Goal: Information Seeking & Learning: Learn about a topic

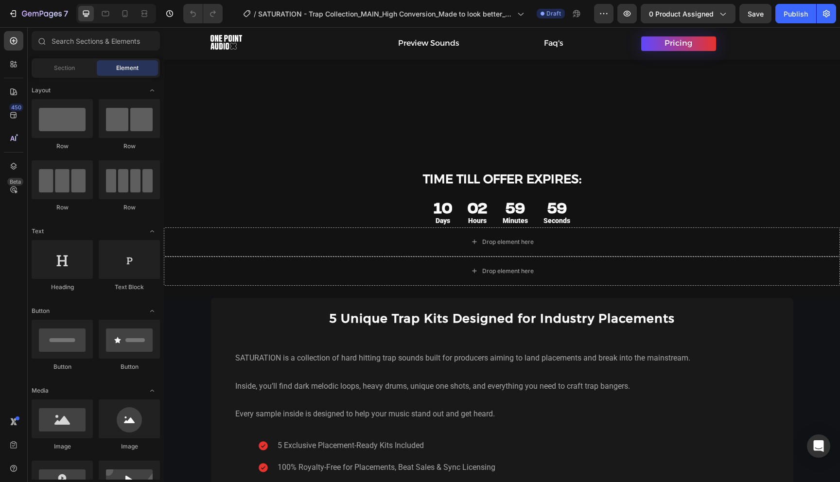
scroll to position [692, 0]
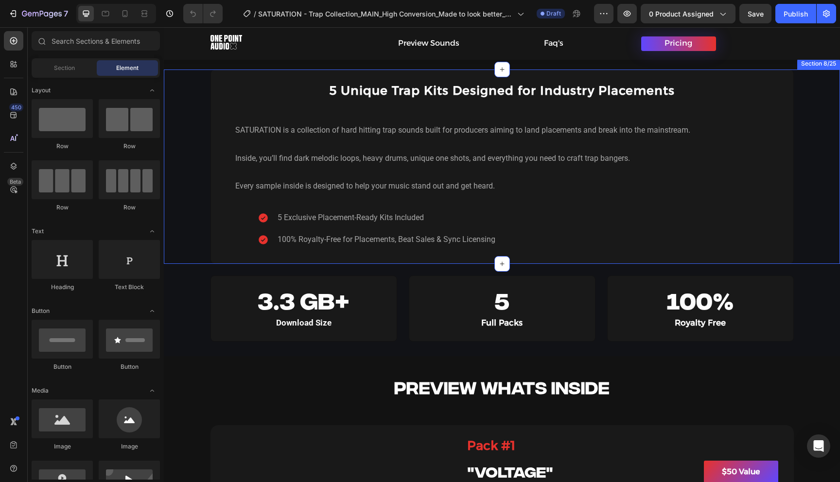
click at [178, 234] on div "5 Unique Trap Kits Designed for Industry Placements Heading SATURATION is a col…" at bounding box center [502, 167] width 676 height 195
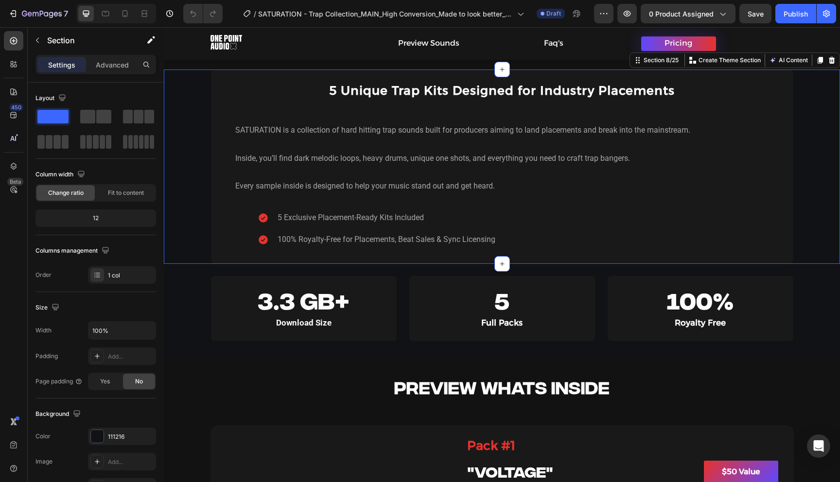
scroll to position [616, 0]
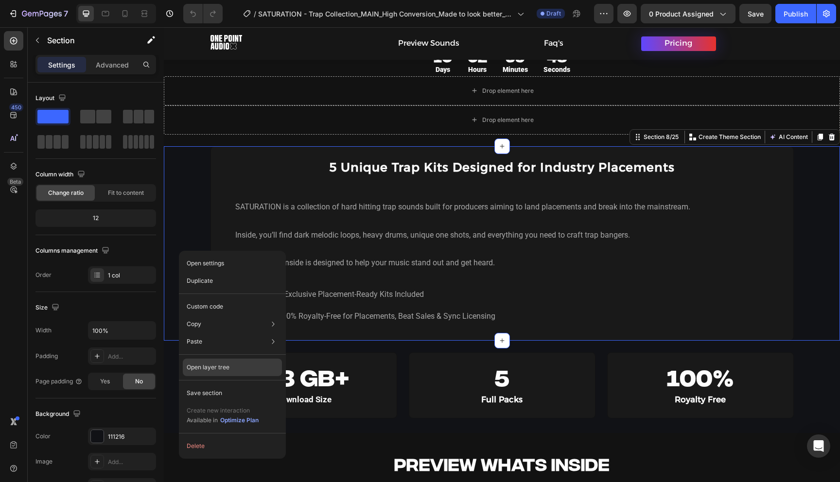
click at [239, 402] on div "Open layer tree" at bounding box center [232, 415] width 99 height 27
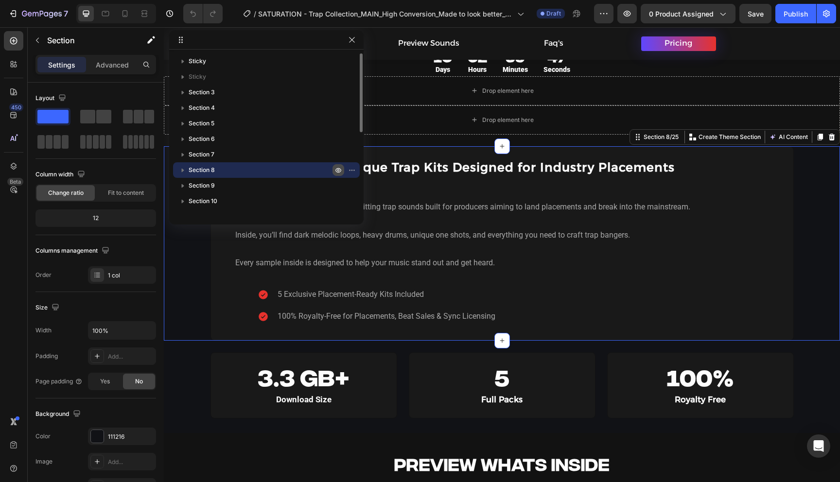
click at [339, 172] on icon "button" at bounding box center [339, 170] width 8 height 8
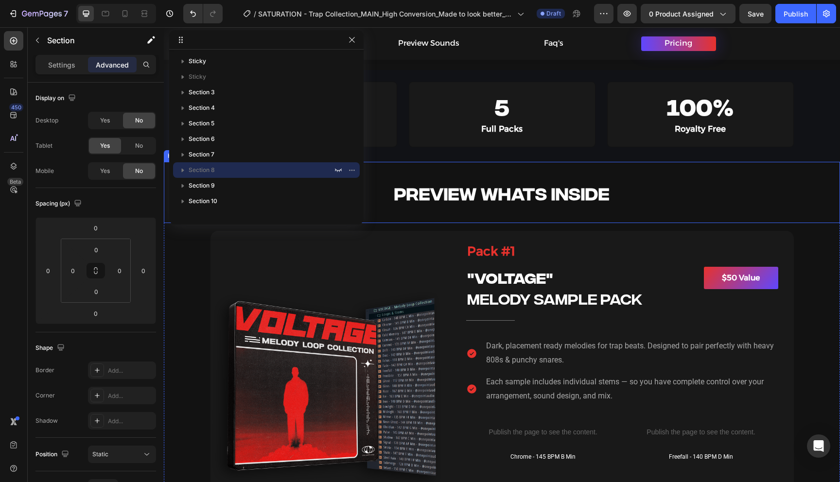
scroll to position [728, 0]
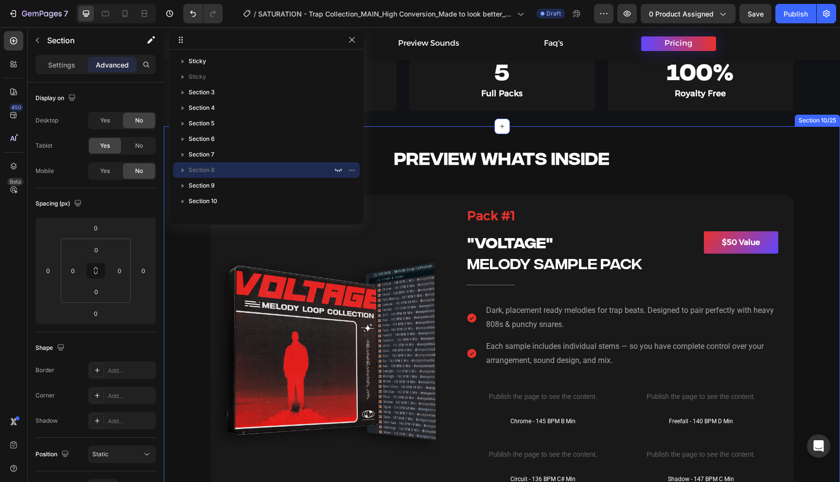
click at [582, 313] on p "Dark, placement ready melodies for trap beats. Designed to pair perfectly with …" at bounding box center [631, 318] width 291 height 28
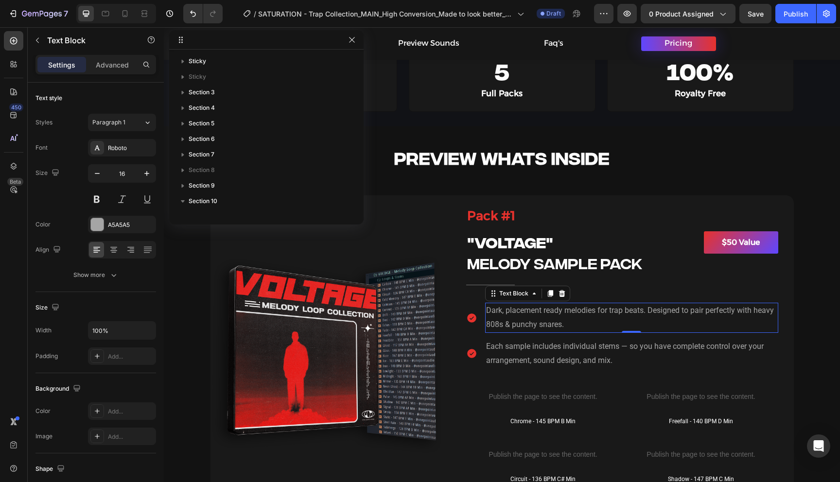
scroll to position [386, 0]
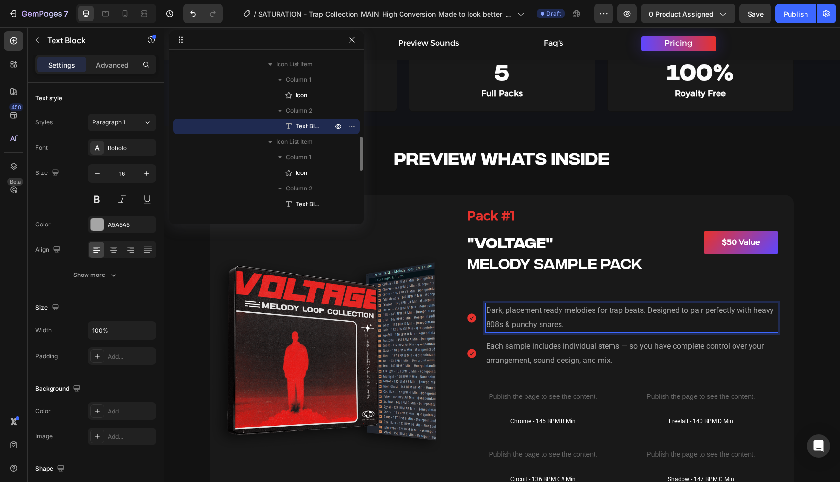
click at [527, 318] on p "Dark, placement ready melodies for trap beats. Designed to pair perfectly with …" at bounding box center [631, 318] width 291 height 28
click at [538, 313] on p "Dark, placement ready melodies for trap beats. Designed to pair perfectly with …" at bounding box center [631, 318] width 291 height 28
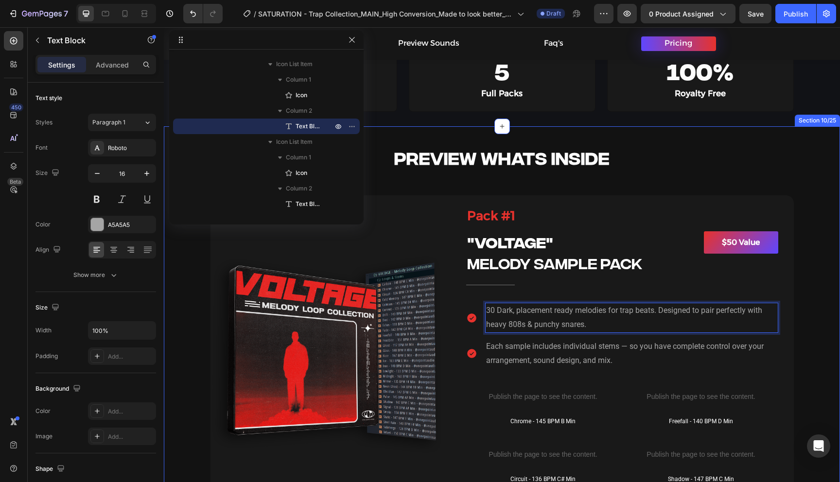
click at [805, 307] on div "PREVIEW WHATS INSIDE Heading Row Hero Banner Pack #1 Heading Title Line Image P…" at bounding box center [502, 310] width 676 height 369
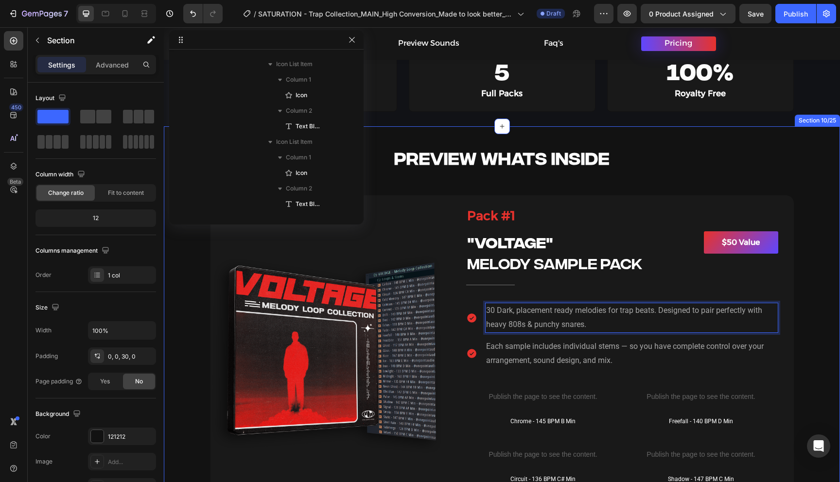
scroll to position [75, 0]
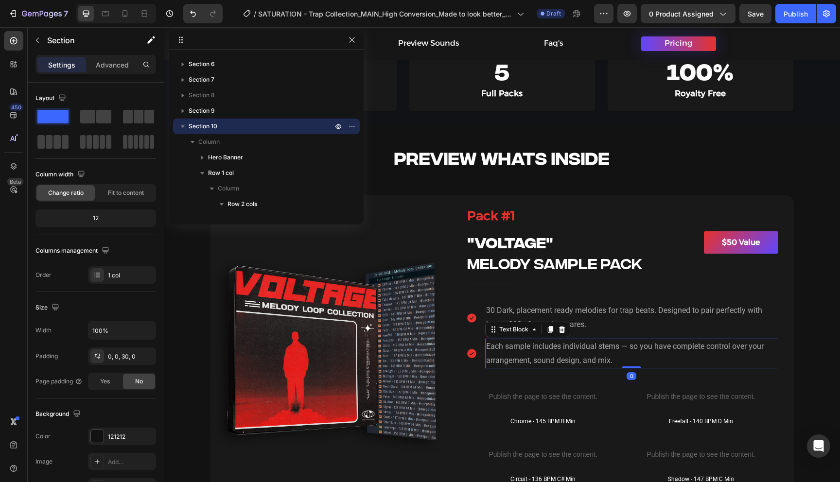
click at [589, 350] on p "Each sample includes individual stems — so you have complete control over your …" at bounding box center [631, 354] width 291 height 28
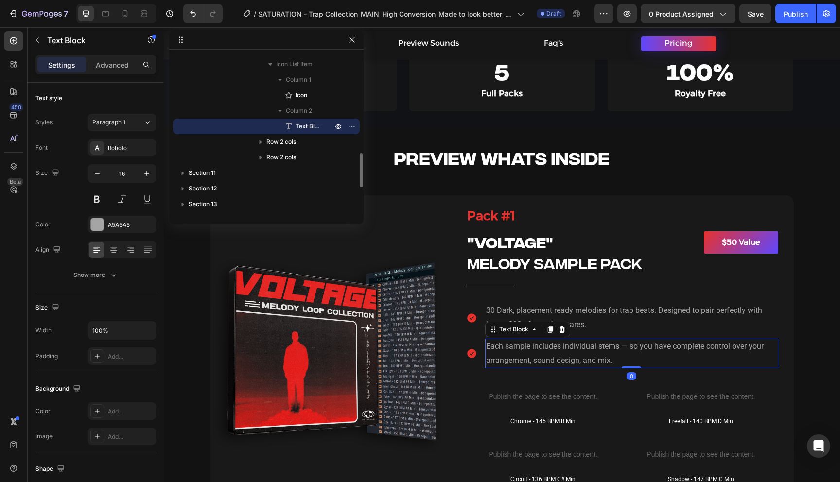
click at [605, 348] on p "Each sample includes individual stems — so you have complete control over your …" at bounding box center [631, 354] width 291 height 28
click at [624, 362] on p "Each sample includes individual stems — so you have complete control over your …" at bounding box center [631, 354] width 291 height 28
click at [351, 41] on icon "button" at bounding box center [352, 40] width 8 height 8
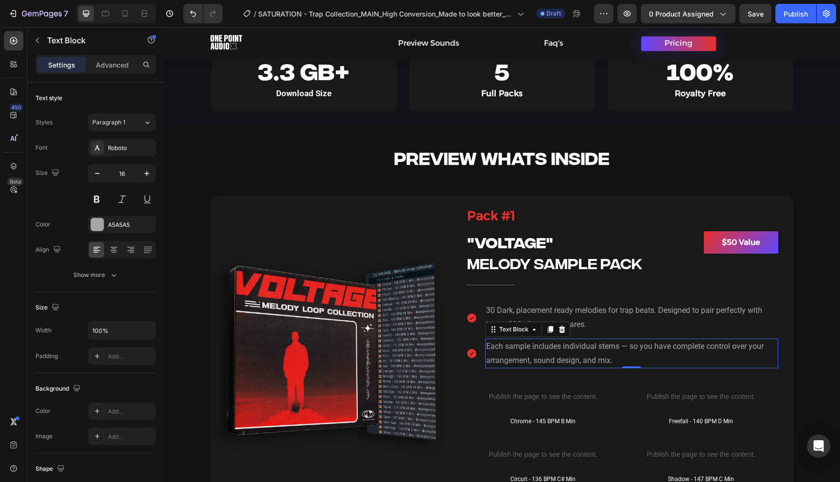
click at [625, 358] on p "Each sample includes individual stems — so you have complete control over your …" at bounding box center [631, 354] width 291 height 28
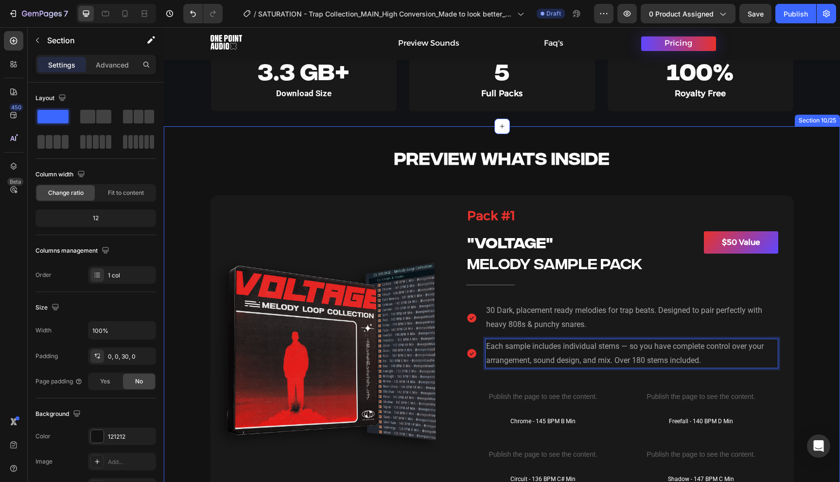
click at [822, 361] on div "PREVIEW WHATS INSIDE Heading Row Hero Banner Pack #1 Heading Title Line Image P…" at bounding box center [502, 310] width 676 height 369
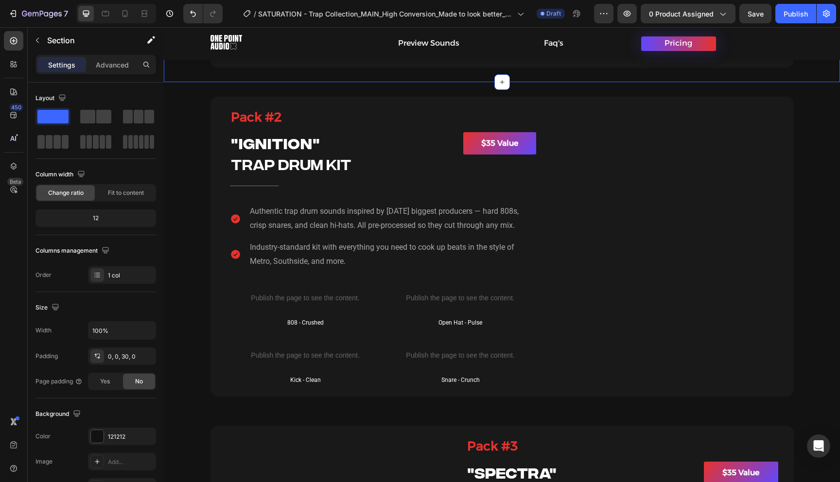
scroll to position [1136, 0]
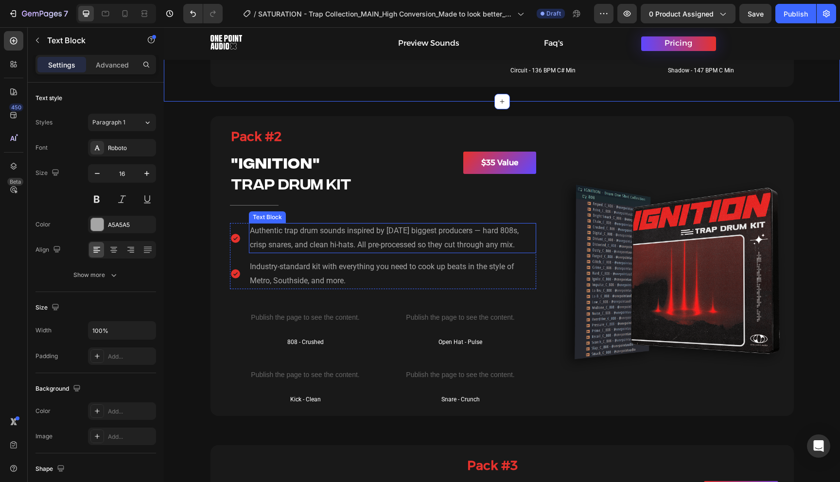
click at [316, 239] on p "Authentic trap drum sounds inspired by [DATE] biggest producers — hard 808s, cr…" at bounding box center [392, 238] width 285 height 28
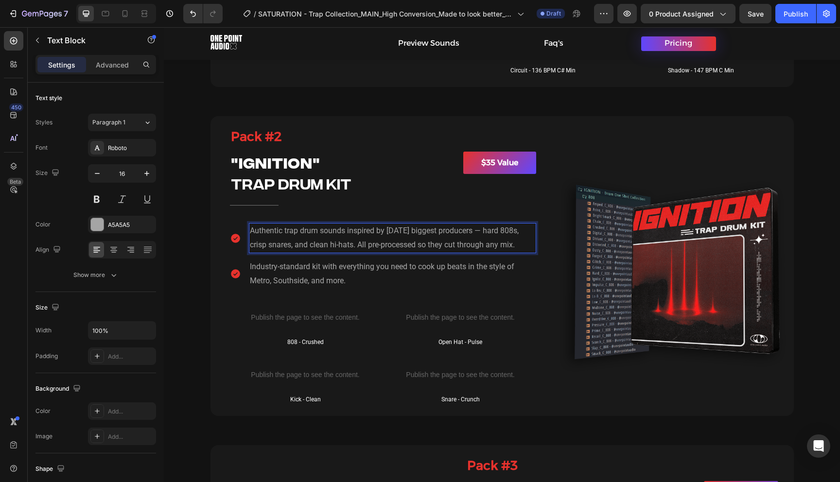
click at [282, 239] on p "Authentic trap drum sounds inspired by [DATE] biggest producers — hard 808s, cr…" at bounding box center [392, 238] width 285 height 28
click at [319, 233] on p "Authentic trap drum sounds inspired by [DATE] biggest producers — hard 808s, cr…" at bounding box center [392, 238] width 285 height 28
click at [251, 233] on p "Authentic trap drum sounds inspired by [DATE] biggest producers — hard 808s, cr…" at bounding box center [392, 238] width 285 height 28
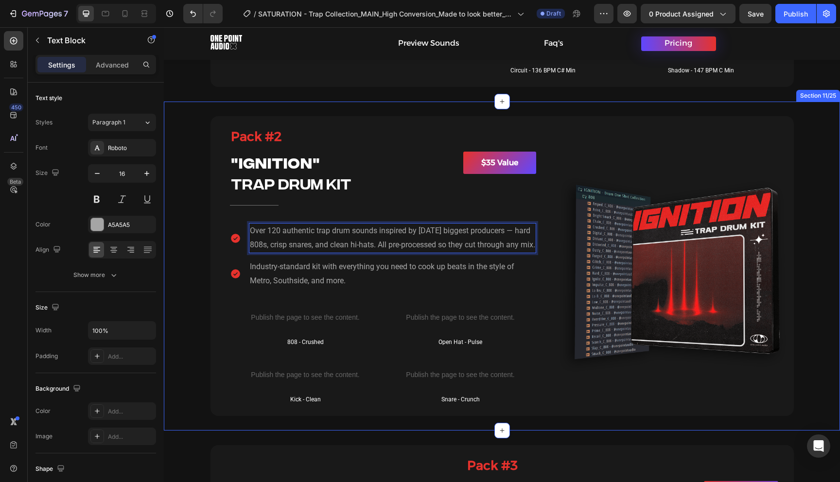
click at [200, 228] on div "Pack #2 Heading Title Line Image Pack #2 Heading "IGNITION" Heading TRAP DRUM K…" at bounding box center [502, 266] width 676 height 300
click at [298, 235] on p "Over 120 authentic trap drum sounds inspired by [DATE] biggest producers — hard…" at bounding box center [392, 238] width 285 height 28
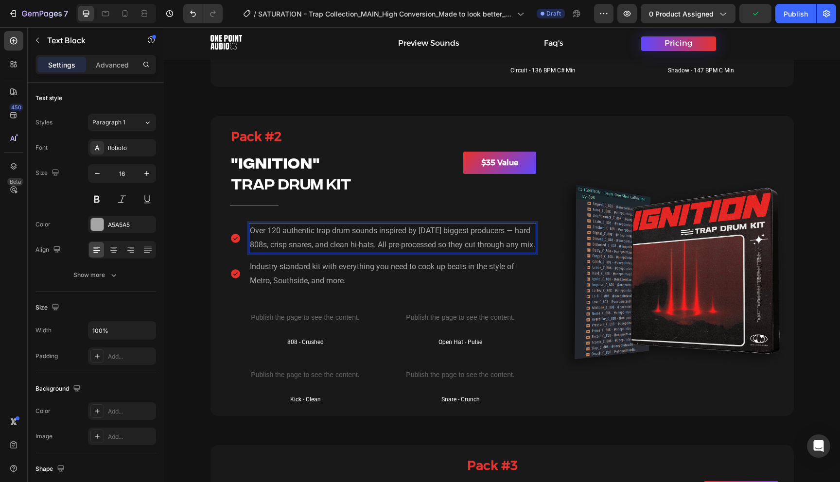
click at [278, 231] on p "Over 120 authentic trap drum sounds inspired by [DATE] biggest producers — hard…" at bounding box center [392, 238] width 285 height 28
drag, startPoint x: 268, startPoint y: 231, endPoint x: 252, endPoint y: 233, distance: 16.6
click at [252, 233] on p "Over 120 authentic trap drum sounds inspired by [DATE] biggest producers — hard…" at bounding box center [392, 238] width 285 height 28
click at [315, 252] on p "Over 120 authentic trap drum sounds inspired by [DATE] biggest producers — hard…" at bounding box center [392, 238] width 285 height 28
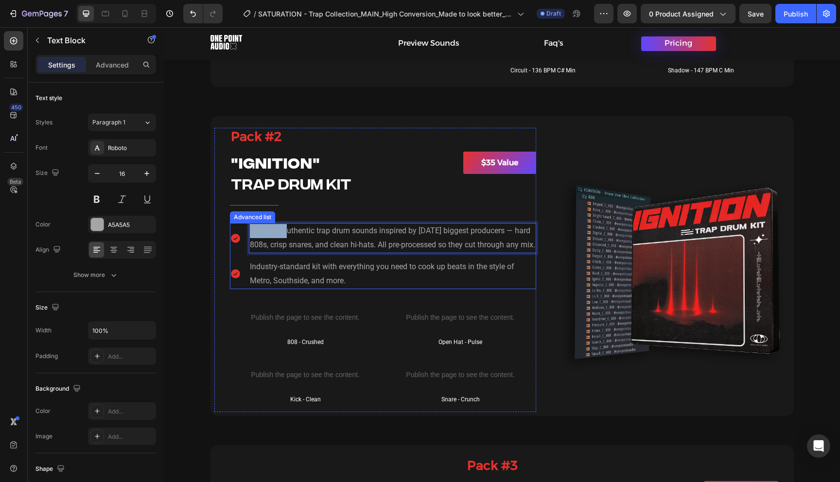
drag, startPoint x: 286, startPoint y: 233, endPoint x: 233, endPoint y: 231, distance: 53.0
click at [233, 231] on li "Icon Over 120 authentic trap drum sounds inspired by [DATE] biggest producers —…" at bounding box center [383, 238] width 306 height 30
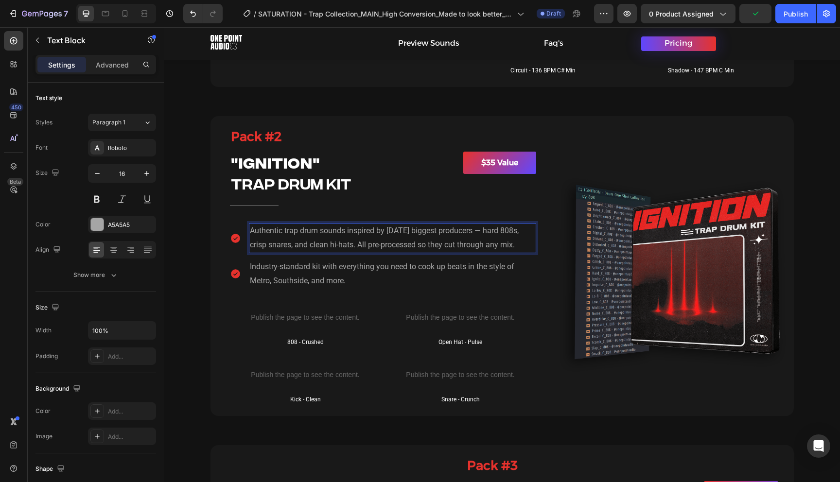
click at [487, 233] on p "Authentic trap drum sounds inspired by [DATE] biggest producers — hard 808s, cr…" at bounding box center [392, 238] width 285 height 28
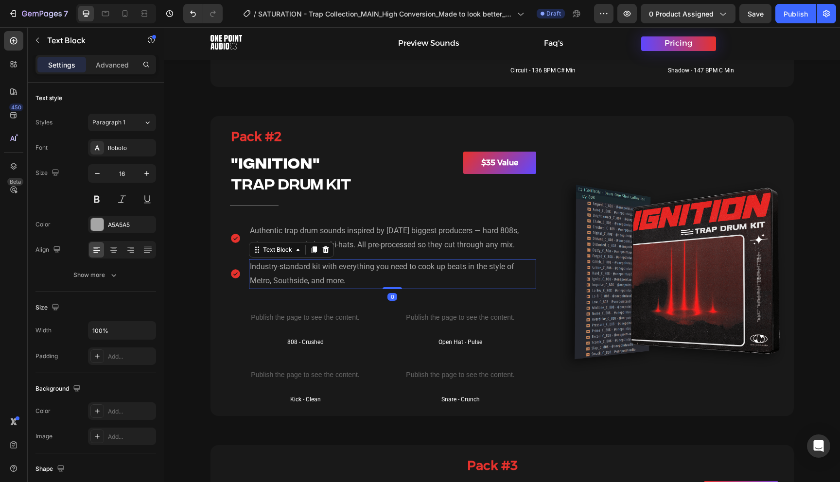
click at [451, 275] on p "Industry-standard kit with everything you need to cook up beats in the style of…" at bounding box center [392, 274] width 285 height 28
click at [298, 271] on p "Industry-standard kit with everything you need to cook up beats in the style of…" at bounding box center [392, 274] width 285 height 28
click at [256, 267] on p "Industry-standard kit with everything you need to cook up beats in the style of…" at bounding box center [392, 274] width 285 height 28
click at [321, 268] on p "Industry-standard kit with everything you need to cook up beats in the style of…" at bounding box center [392, 274] width 285 height 28
drag, startPoint x: 321, startPoint y: 269, endPoint x: 312, endPoint y: 270, distance: 8.8
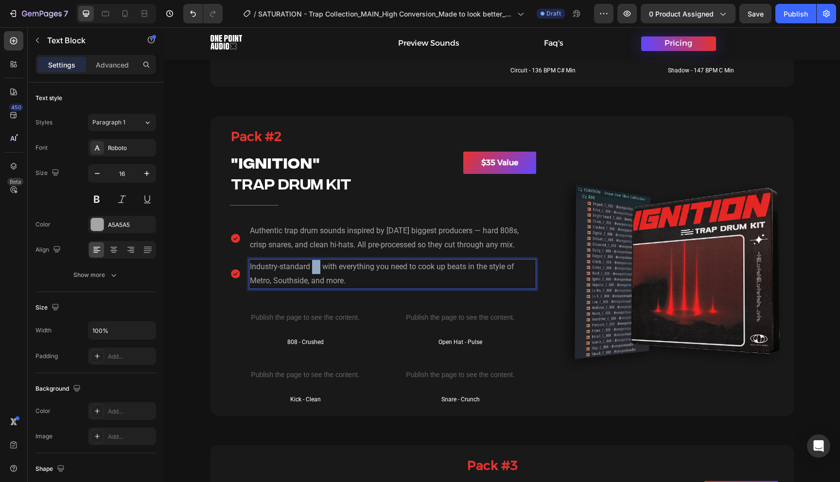
click at [312, 270] on p "Industry-standard kit with everything you need to cook up beats in the style of…" at bounding box center [392, 274] width 285 height 28
click at [253, 268] on p "Industry-standard sounds with everything you need to cook up beats in the style…" at bounding box center [392, 274] width 285 height 28
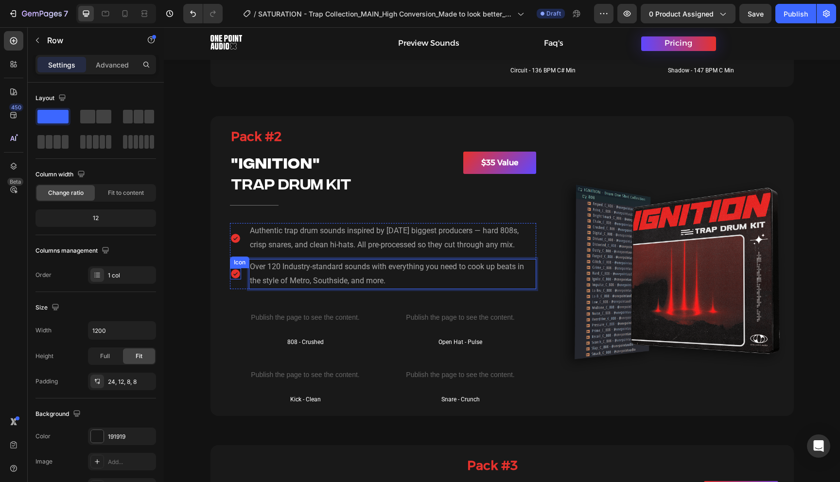
click at [212, 277] on div "Pack #2 Heading Title Line Image Pack #2 Heading "IGNITION" Heading TRAP DRUM K…" at bounding box center [503, 266] width 584 height 300
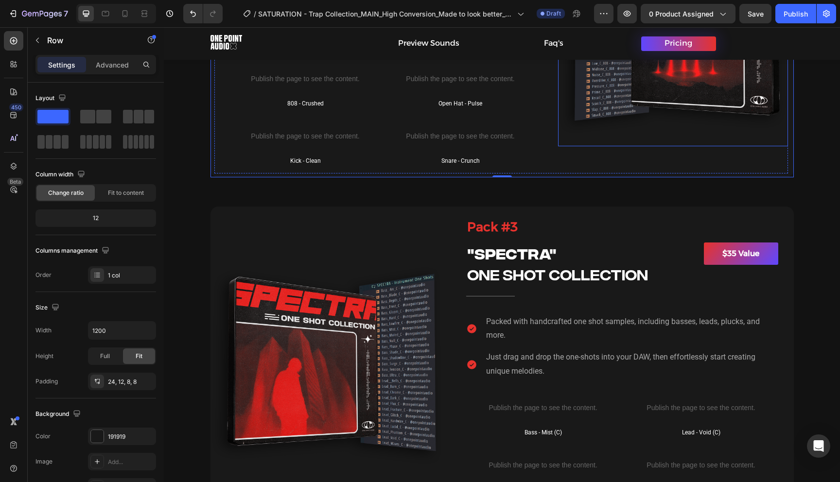
scroll to position [1375, 0]
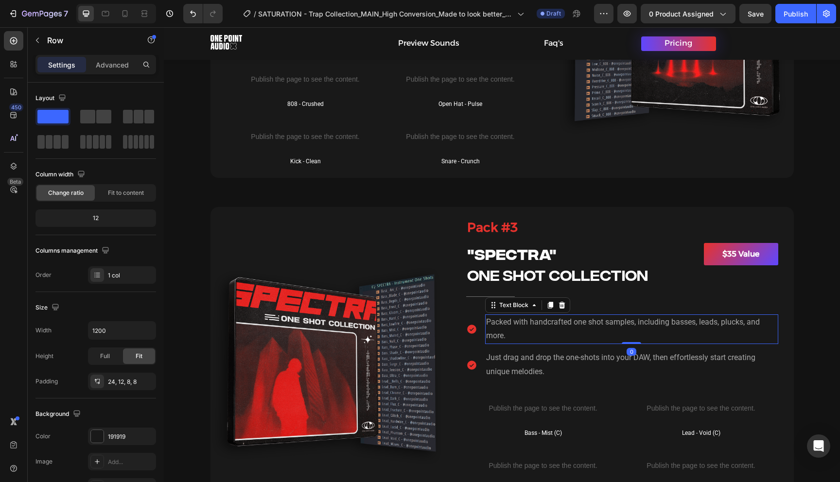
click at [547, 328] on p "Packed with handcrafted one shot samples, including basses, leads, plucks, and …" at bounding box center [631, 330] width 291 height 28
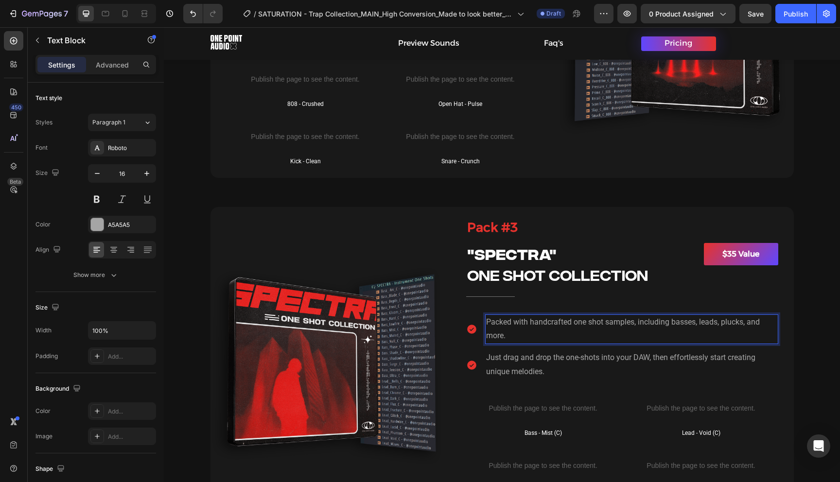
click at [585, 325] on p "Packed with handcrafted one shot samples, including basses, leads, plucks, and …" at bounding box center [631, 330] width 291 height 28
click at [530, 323] on p "Packed with handcrafted one shot samples, including basses, leads, plucks, and …" at bounding box center [631, 330] width 291 height 28
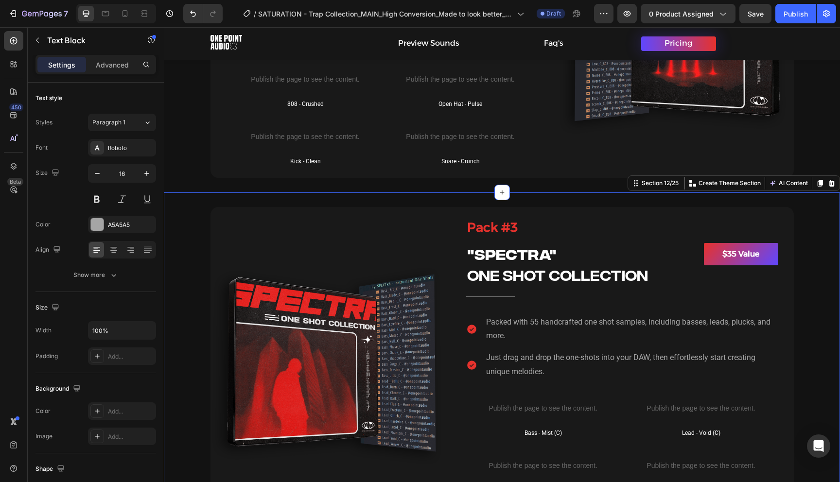
click at [810, 313] on div "Pack #3 Heading Title Line Image Pack #3 Heading "SPECTRA" Heading ONE SHOT COL…" at bounding box center [502, 357] width 676 height 300
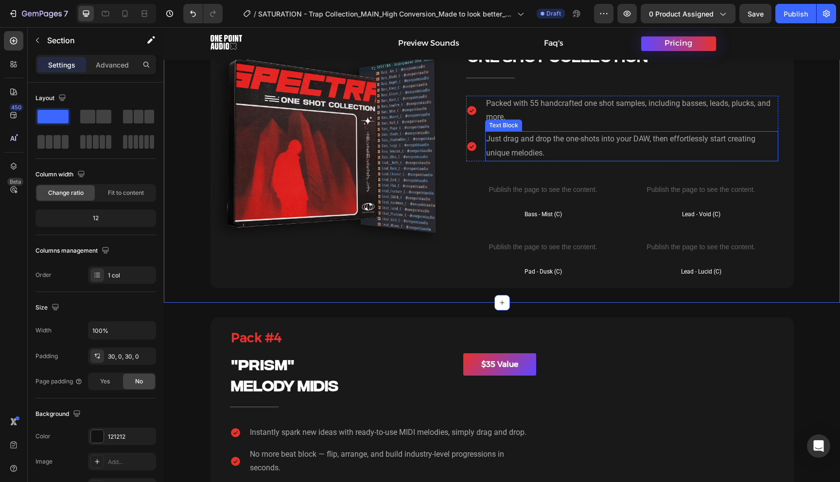
scroll to position [1720, 0]
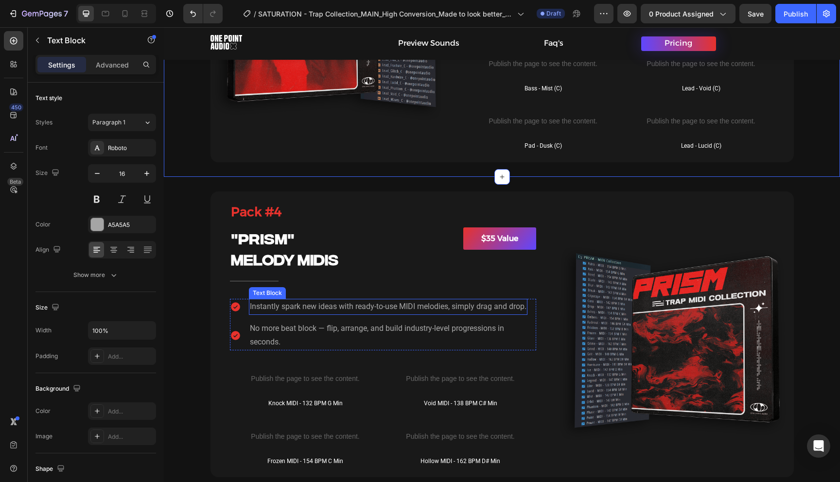
click at [336, 309] on p "Instantly spark new ideas with ready-to-use MIDI melodies, simply drag and drop." at bounding box center [388, 307] width 277 height 14
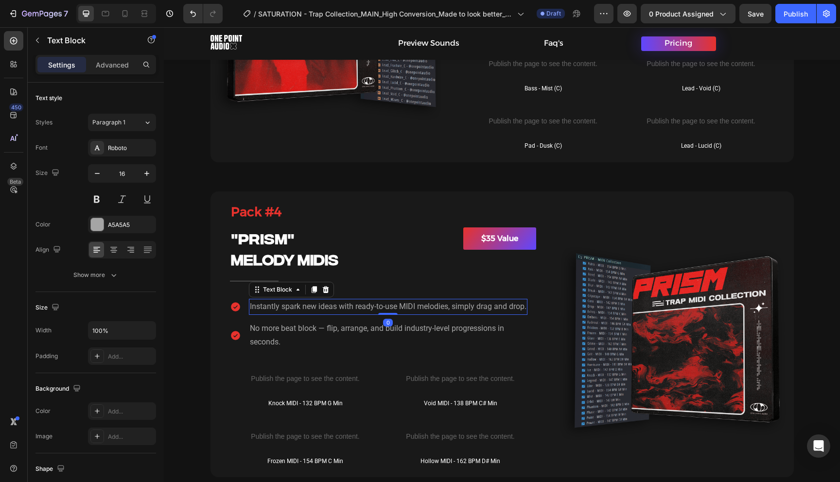
click at [413, 306] on p "Instantly spark new ideas with ready-to-use MIDI melodies, simply drag and drop." at bounding box center [388, 307] width 277 height 14
click at [355, 310] on p "Instantly spark new ideas with ready-to-use MIDI melodies, simply drag and drop." at bounding box center [388, 307] width 277 height 14
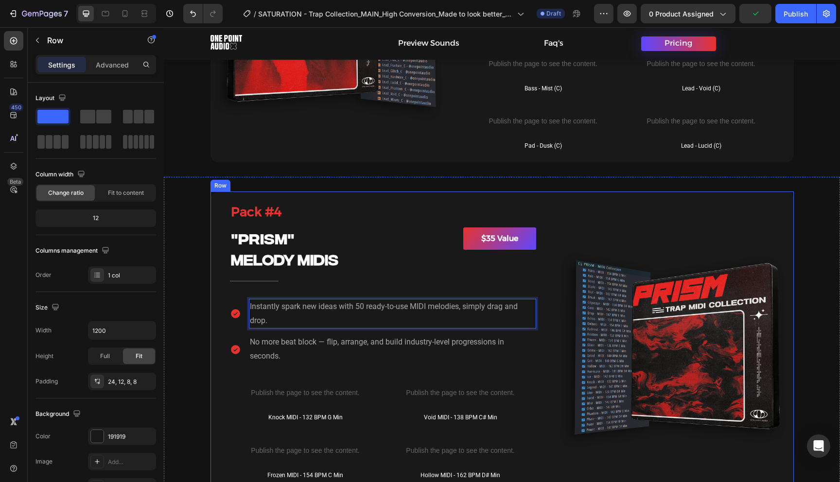
click at [789, 292] on div "Pack #4 Heading Title Line Image Pack #4 Heading "PRISM" Heading melody MIDIS H…" at bounding box center [503, 342] width 584 height 300
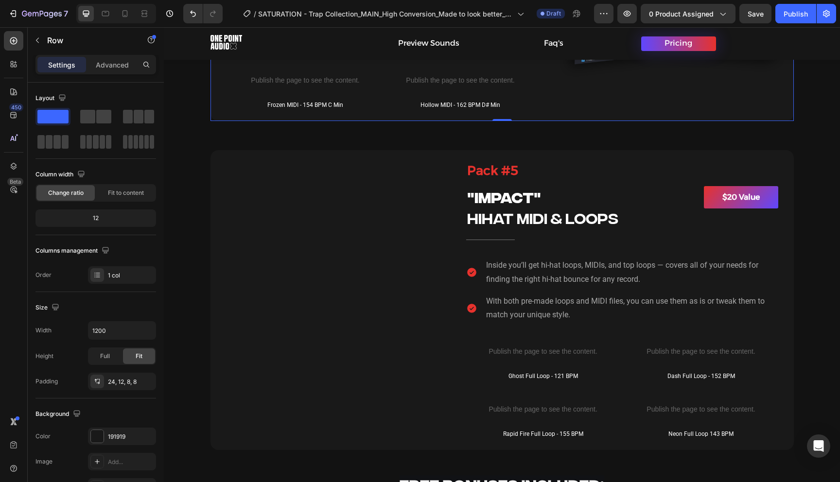
scroll to position [2111, 0]
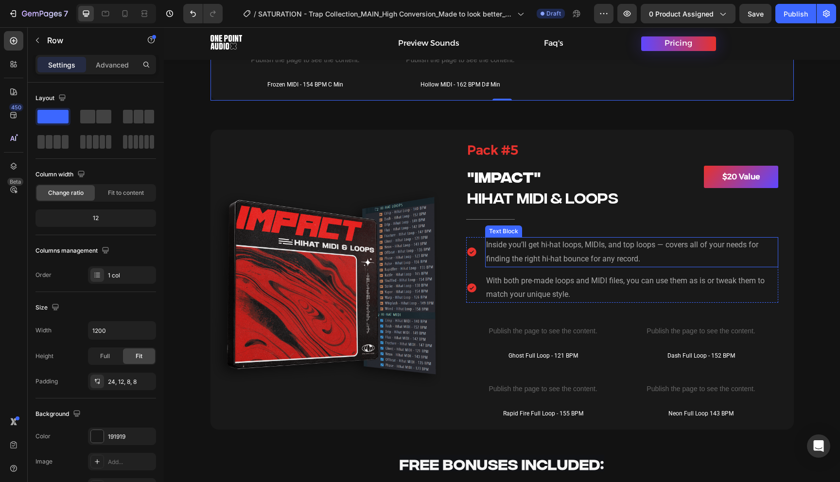
click at [568, 252] on p "Inside you’ll get hi-hat loops, MIDIs, and top loops — covers all of your needs…" at bounding box center [631, 252] width 291 height 28
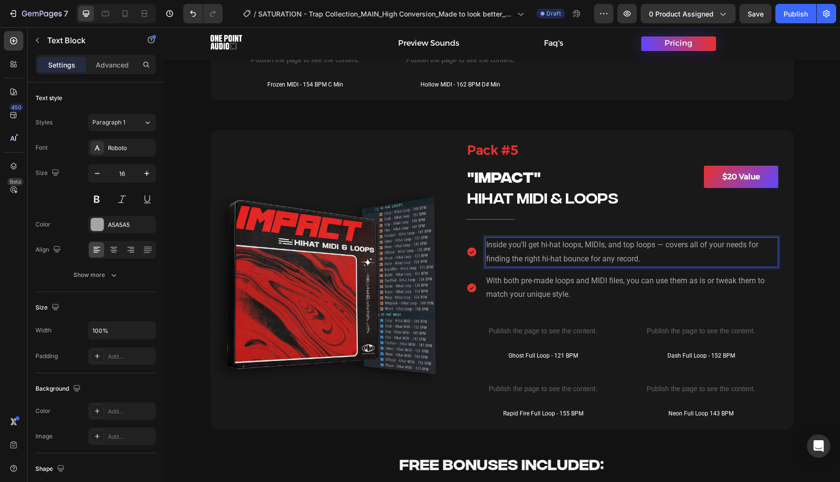
click at [547, 248] on p "Inside you’ll get hi-hat loops, MIDIs, and top loops — covers all of your needs…" at bounding box center [631, 252] width 291 height 28
click at [542, 248] on p "Inside you’ll get hi-hat loops, MIDIs, and top loops — covers all of your needs…" at bounding box center [631, 252] width 291 height 28
click at [597, 245] on p "Inside you’ll get 18 hi-hat loops, MIDIs, and top loops — covers all of your ne…" at bounding box center [631, 252] width 291 height 28
click at [645, 247] on p "Inside you’ll get 18 hi-hat loops, 18 MIDIs, and top loops — covers all of your…" at bounding box center [631, 252] width 291 height 28
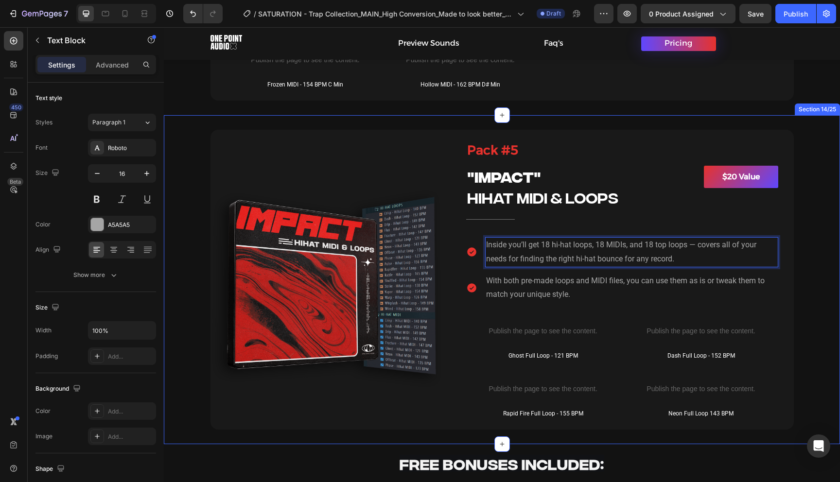
click at [809, 277] on div "Pack #5 Heading Title Line Image Pack #5 Heading "IMPACT" Heading HIHAT MIDI & …" at bounding box center [502, 280] width 676 height 300
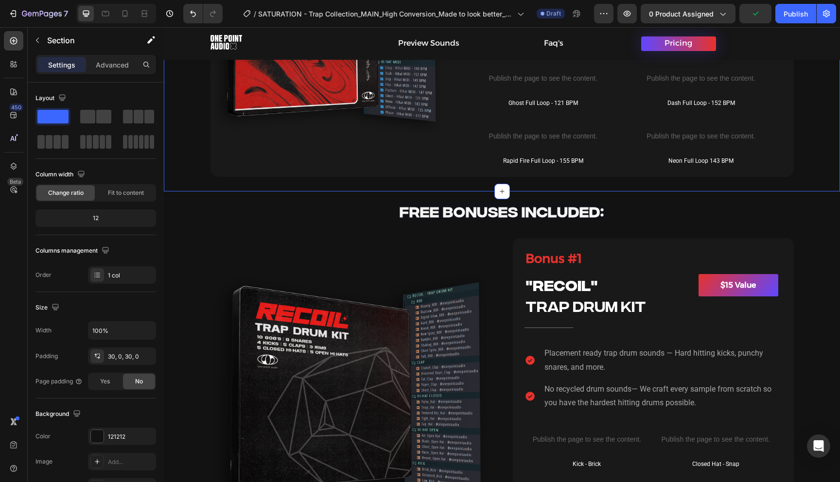
scroll to position [2479, 0]
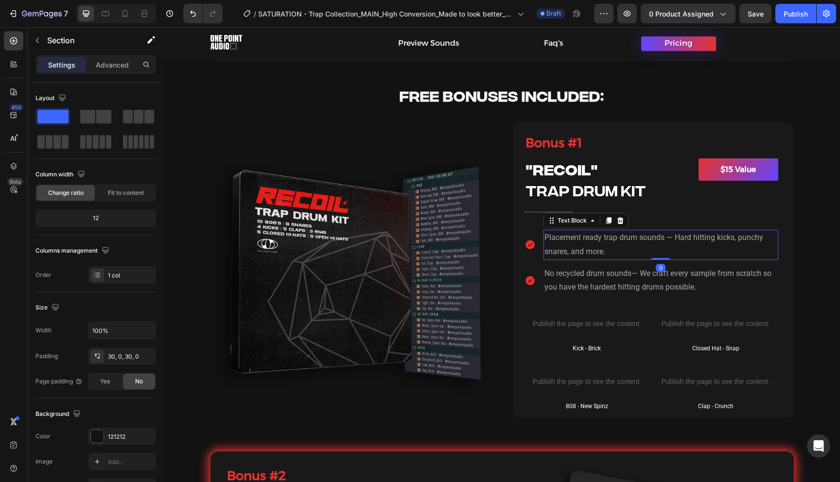
click at [553, 242] on p "Placement ready trap drum sounds — Hard hitting kicks, punchy snares, and more." at bounding box center [661, 245] width 233 height 28
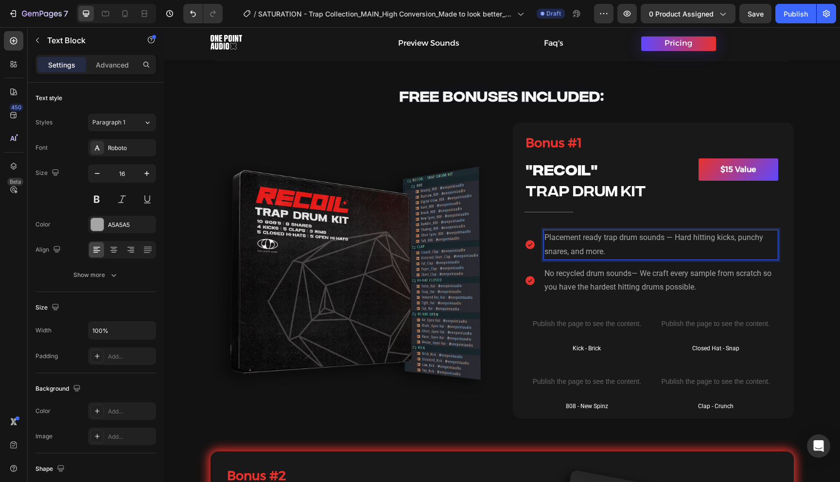
click at [548, 239] on p "Placement ready trap drum sounds — Hard hitting kicks, punchy snares, and more." at bounding box center [661, 245] width 233 height 28
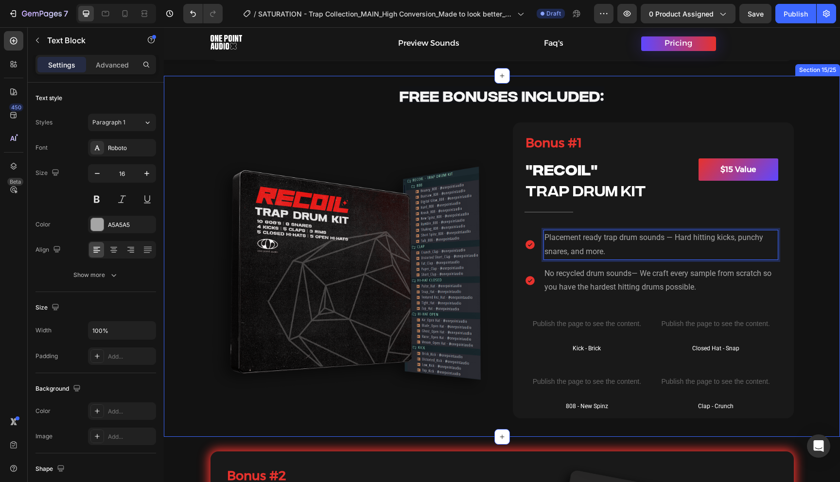
click at [826, 271] on div "Free bonuses included: Heading Bonus #1 Heading Title Line Image Bonus #1 Headi…" at bounding box center [502, 249] width 676 height 347
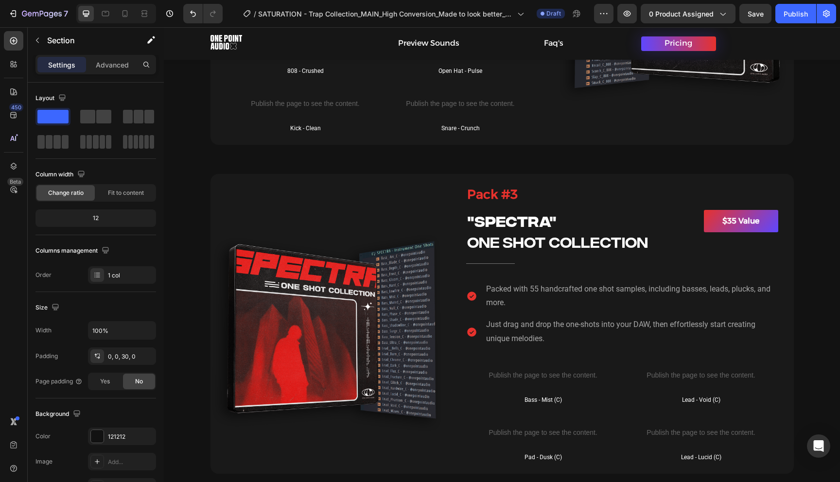
scroll to position [1121, 0]
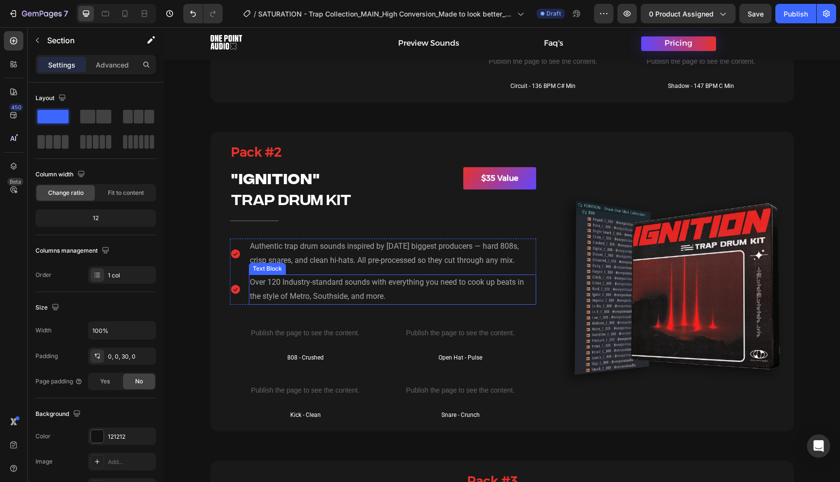
click at [297, 284] on p "Over 120 Industry-standard sounds with everything you need to cook up beats in …" at bounding box center [392, 290] width 285 height 28
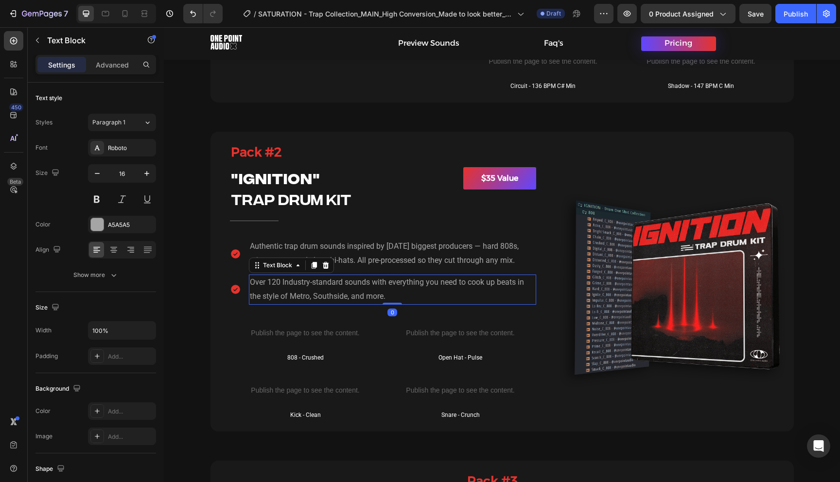
click at [370, 284] on p "Over 120 Industry-standard sounds with everything you need to cook up beats in …" at bounding box center [392, 290] width 285 height 28
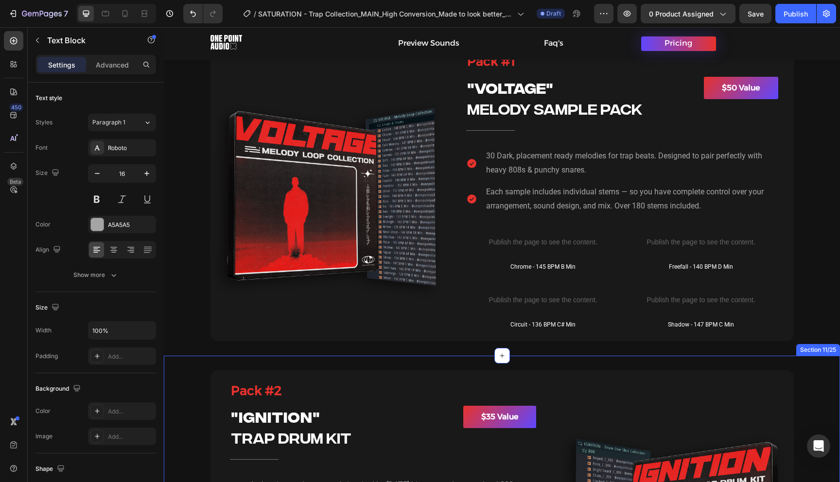
scroll to position [814, 0]
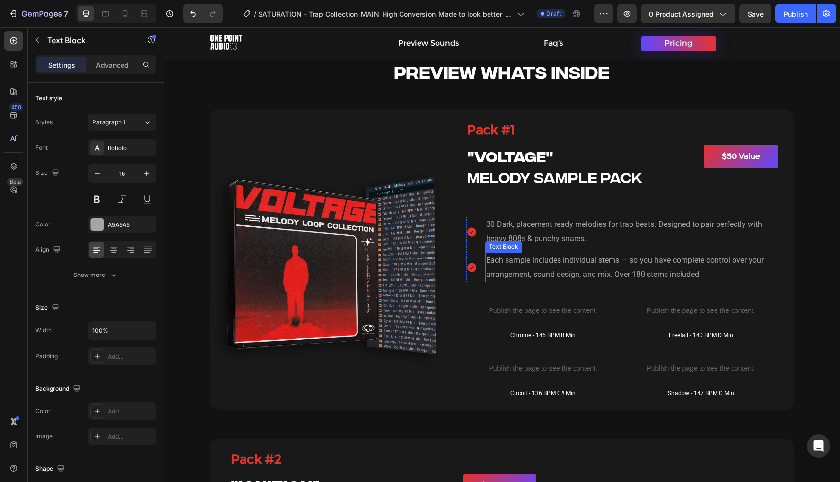
click at [622, 263] on p "Each sample includes individual stems — so you have complete control over your …" at bounding box center [631, 268] width 291 height 28
click at [621, 259] on p "Each sample includes individual stems — so you have complete control over your …" at bounding box center [631, 268] width 291 height 28
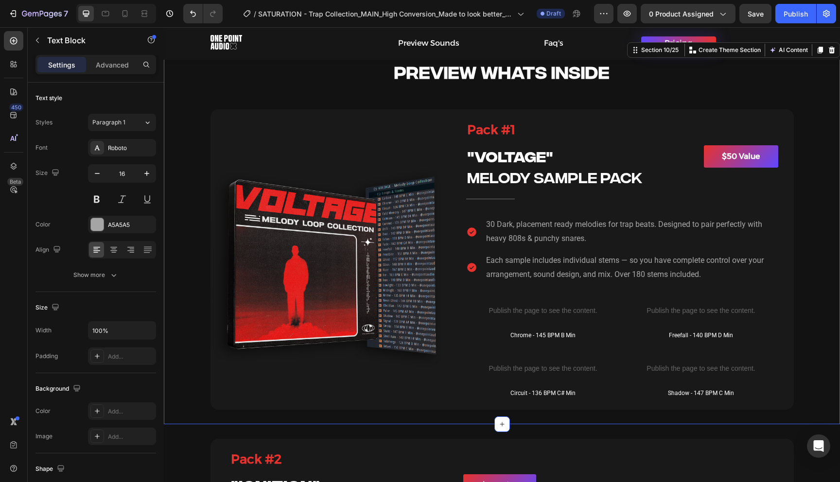
click at [819, 277] on div "PREVIEW WHATS INSIDE Heading Row Hero Banner Pack #1 Heading Title Line Image P…" at bounding box center [502, 224] width 676 height 369
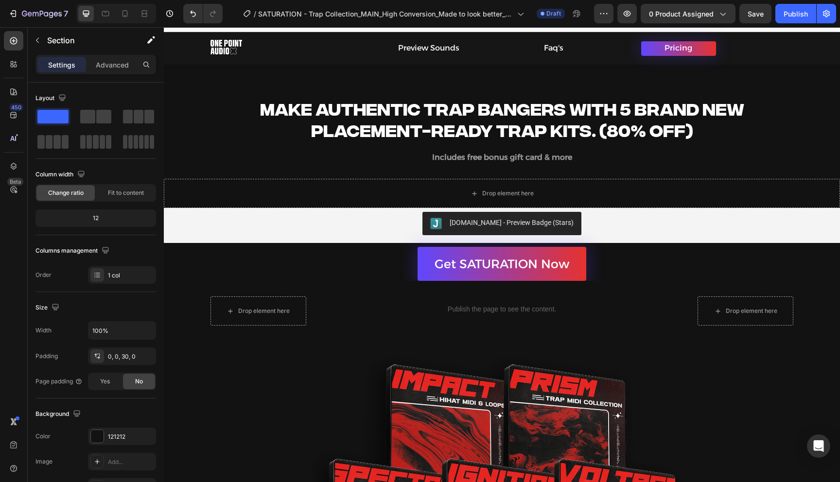
scroll to position [0, 0]
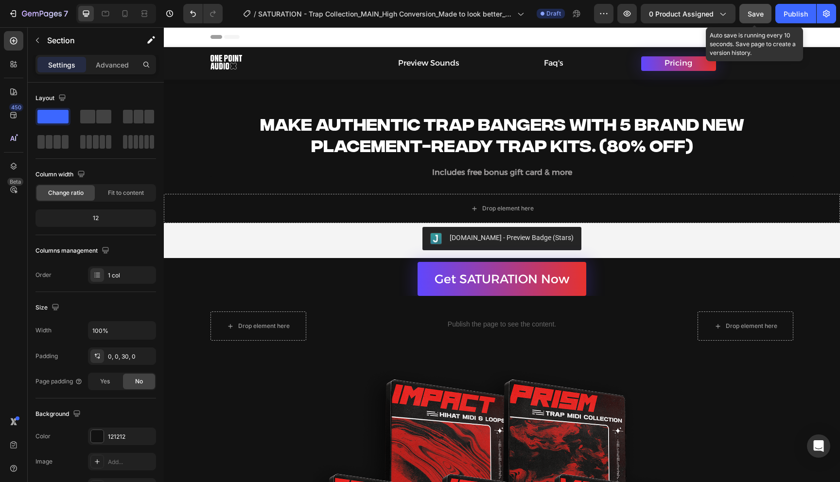
click at [752, 14] on span "Save" at bounding box center [756, 14] width 16 height 8
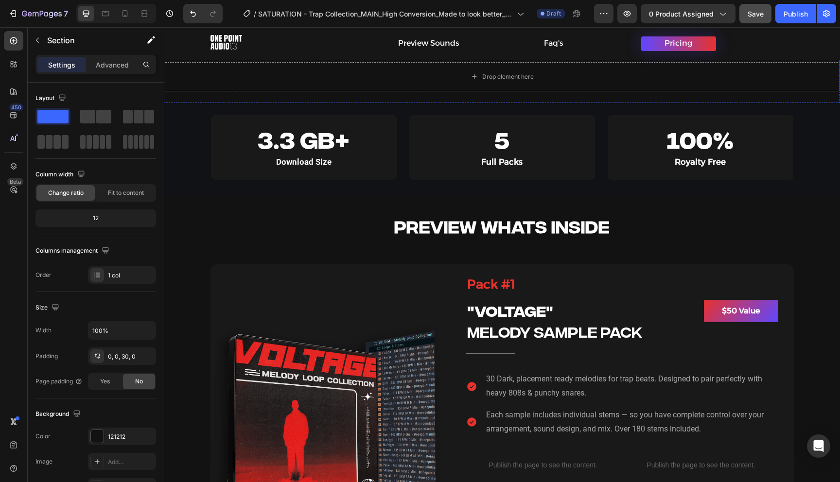
scroll to position [658, 0]
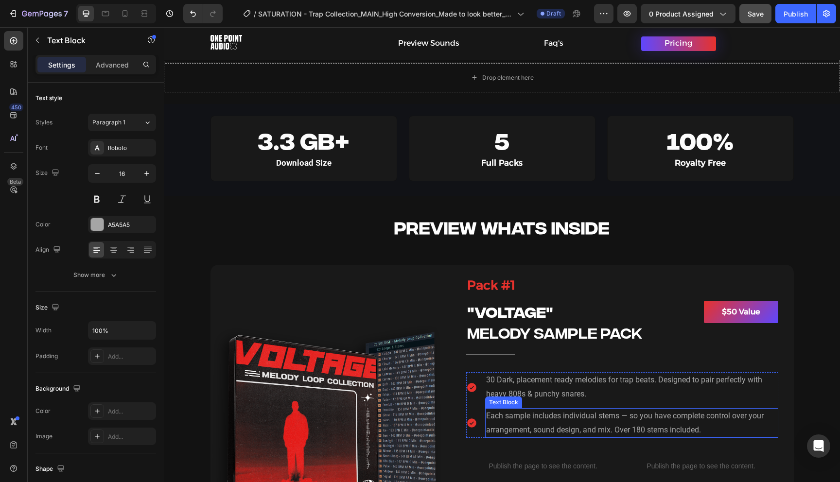
click at [590, 424] on p "Each sample includes individual stems — so you have complete control over your …" at bounding box center [631, 423] width 291 height 28
click at [568, 422] on p "Each sample includes individual stems — so you have complete control over your …" at bounding box center [631, 423] width 291 height 28
click at [563, 418] on p "Each sample includes individual stems — so you have complete control over your …" at bounding box center [631, 423] width 291 height 28
click at [515, 418] on p "Each sample includes individual stems — so you have complete control over your …" at bounding box center [631, 423] width 291 height 28
click at [496, 418] on p "Each sample includes individual stems — so you have complete control over your …" at bounding box center [631, 423] width 291 height 28
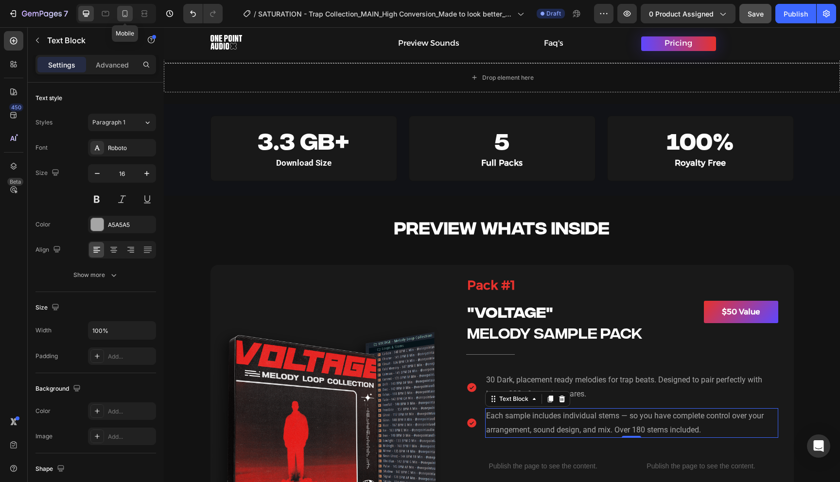
click at [128, 12] on icon at bounding box center [125, 14] width 10 height 10
type input "14"
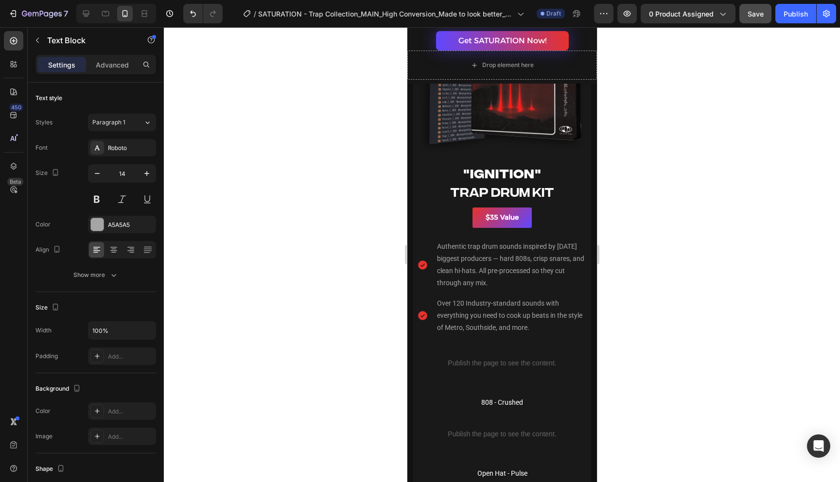
scroll to position [1729, 0]
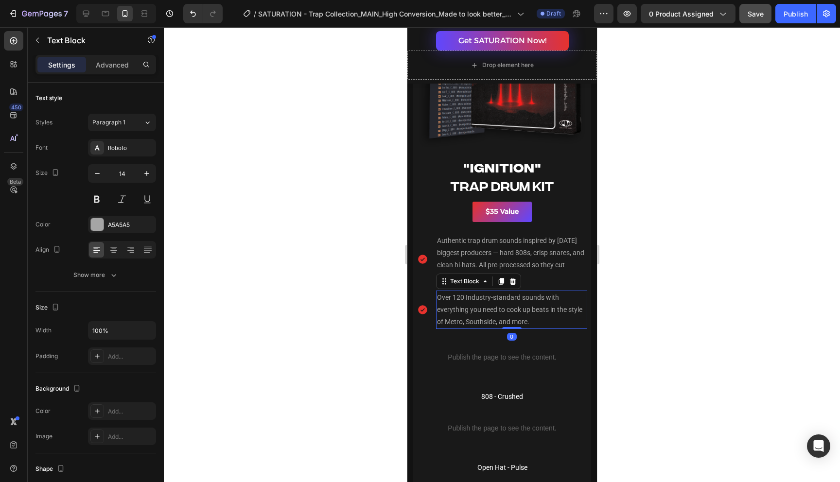
click at [475, 304] on p "Over 120 Industry-standard sounds with everything you need to cook up beats in …" at bounding box center [511, 310] width 149 height 37
click at [491, 302] on p "Over 120 Industry-standard sounds with everything you need to cook up beats in …" at bounding box center [511, 310] width 149 height 37
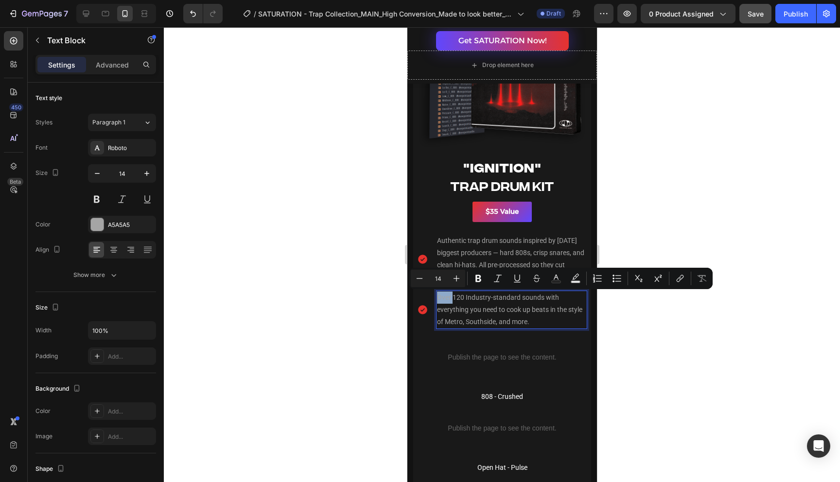
drag, startPoint x: 453, startPoint y: 298, endPoint x: 439, endPoint y: 298, distance: 14.6
click at [439, 298] on p "Over 120 Industry-standard sounds with everything you need to cook up beats in …" at bounding box center [511, 310] width 149 height 37
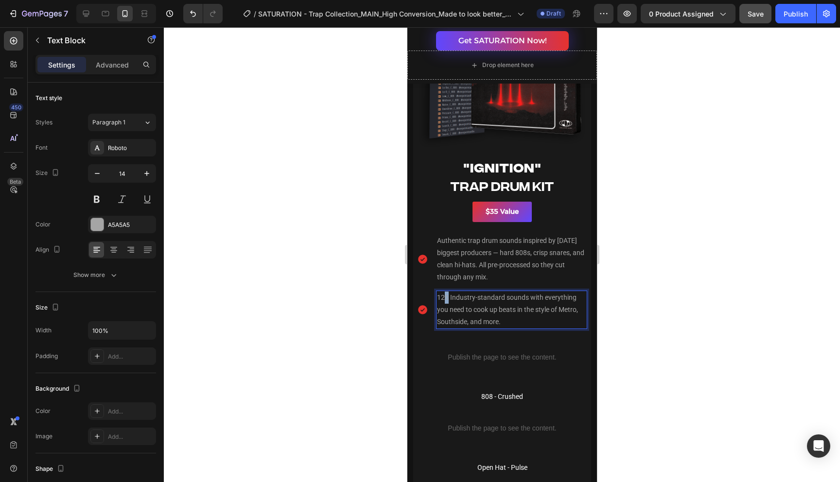
click at [444, 299] on p "120 Industry-standard sounds with everything you need to cook up beats in the s…" at bounding box center [511, 310] width 149 height 37
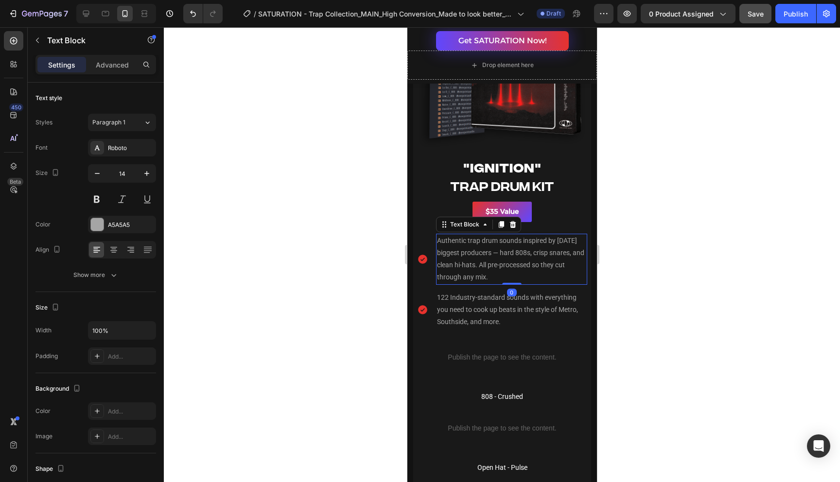
click at [580, 277] on p "Authentic trap drum sounds inspired by [DATE] biggest producers — hard 808s, cr…" at bounding box center [511, 259] width 149 height 49
click at [748, 19] on button "Save" at bounding box center [756, 13] width 32 height 19
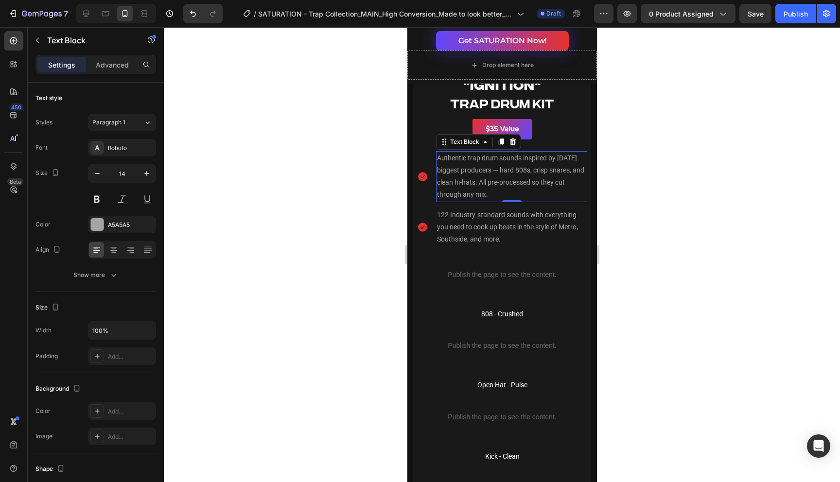
scroll to position [1794, 0]
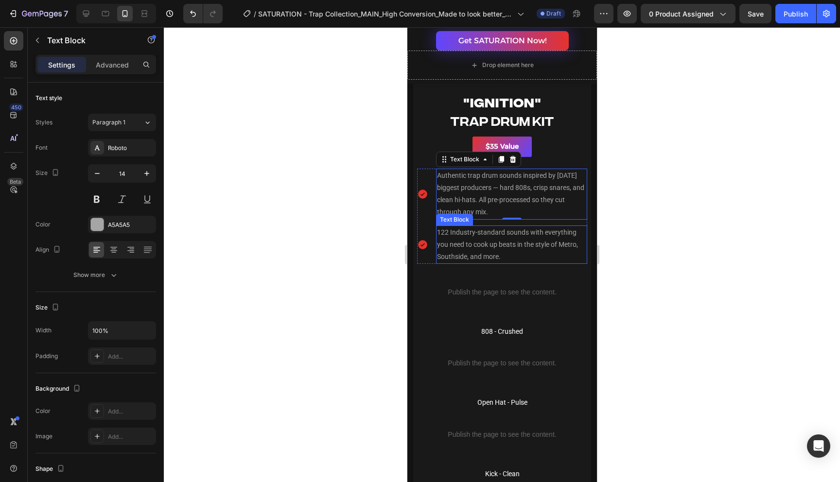
click at [465, 242] on p "122 Industry-standard sounds with everything you need to cook up beats in the s…" at bounding box center [511, 245] width 149 height 37
drag, startPoint x: 447, startPoint y: 233, endPoint x: 437, endPoint y: 233, distance: 10.7
click at [437, 233] on p "122 Industry-standard sounds with everything you need to cook up beats in the s…" at bounding box center [511, 245] width 149 height 37
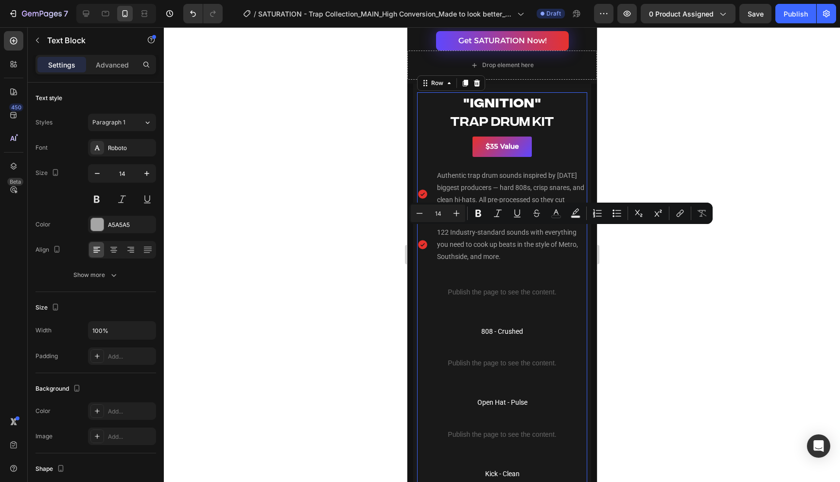
click at [556, 268] on div "Pack #2 Heading "IGNITION" Heading TRAP DRUM KIT Heading Title Line $35 Value B…" at bounding box center [502, 328] width 170 height 472
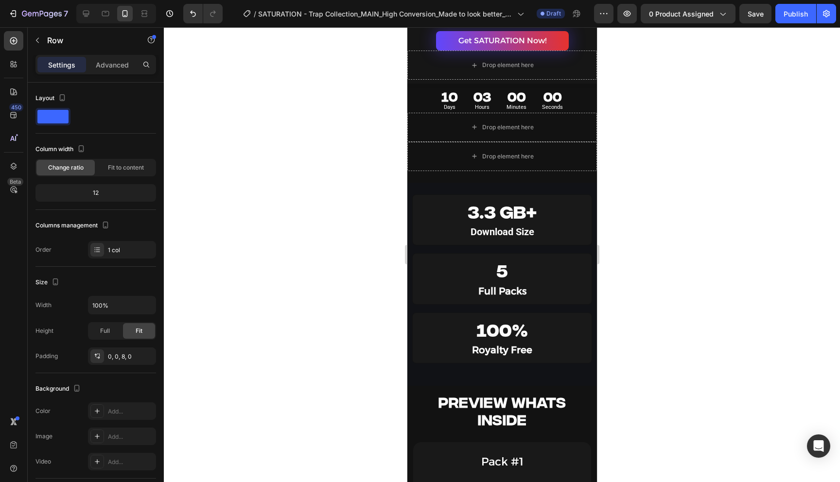
scroll to position [0, 0]
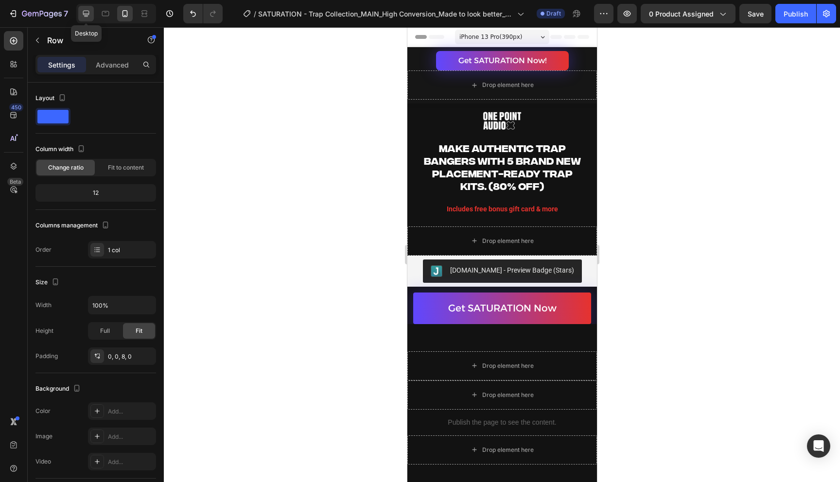
click at [84, 16] on icon at bounding box center [86, 14] width 10 height 10
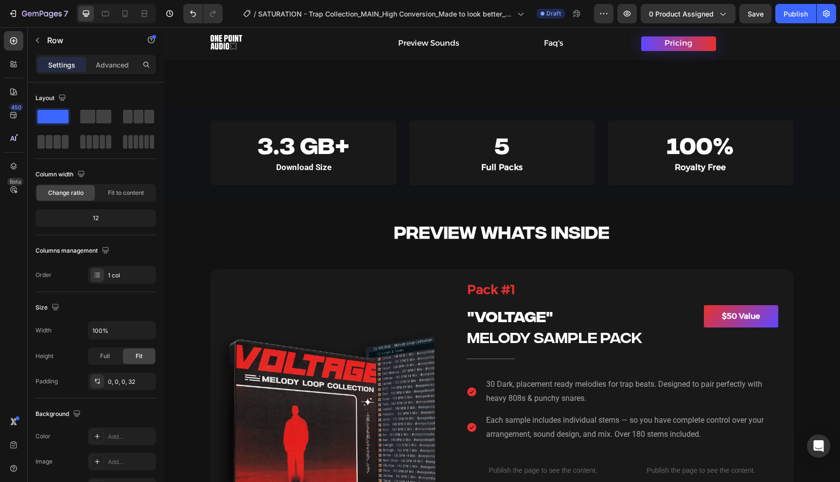
scroll to position [767, 0]
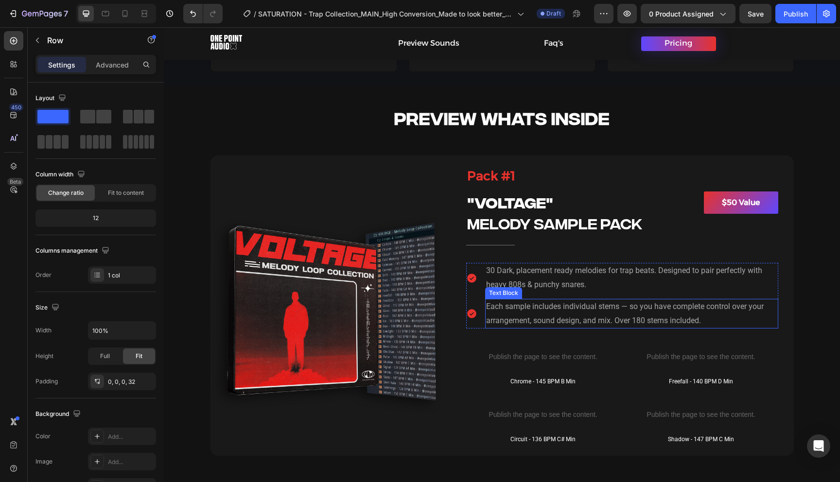
click at [561, 309] on p "Each sample includes individual stems — so you have complete control over your …" at bounding box center [631, 314] width 291 height 28
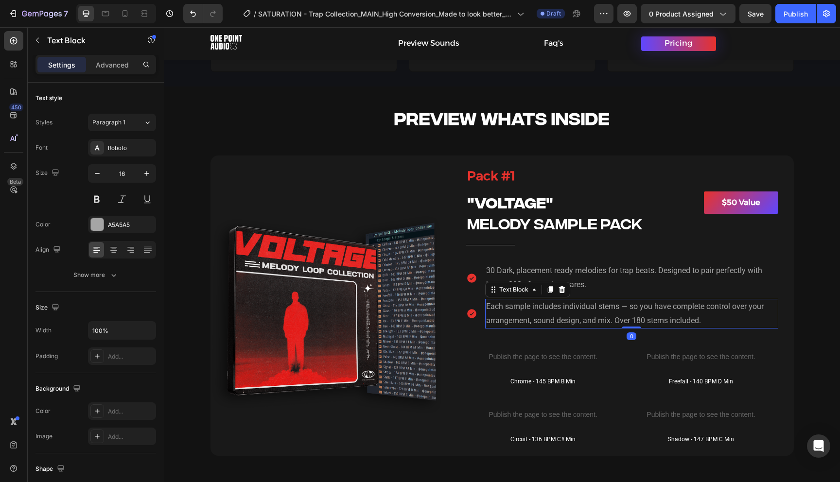
click at [507, 309] on p "Each sample includes individual stems — so you have complete control over your …" at bounding box center [631, 314] width 291 height 28
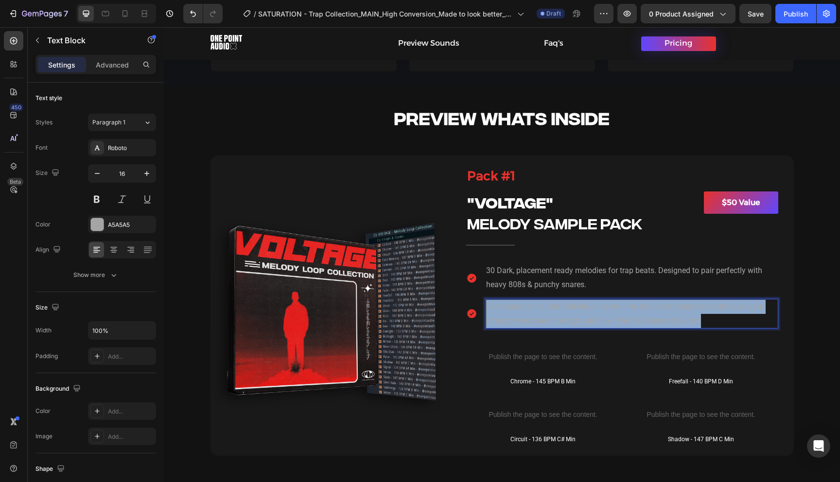
drag, startPoint x: 487, startPoint y: 307, endPoint x: 717, endPoint y: 324, distance: 231.1
click at [716, 324] on p "Each sample includes individual stems — so you have complete control over your …" at bounding box center [631, 314] width 291 height 28
copy p "Each sample includes individual stems — so you have complete control over your …"
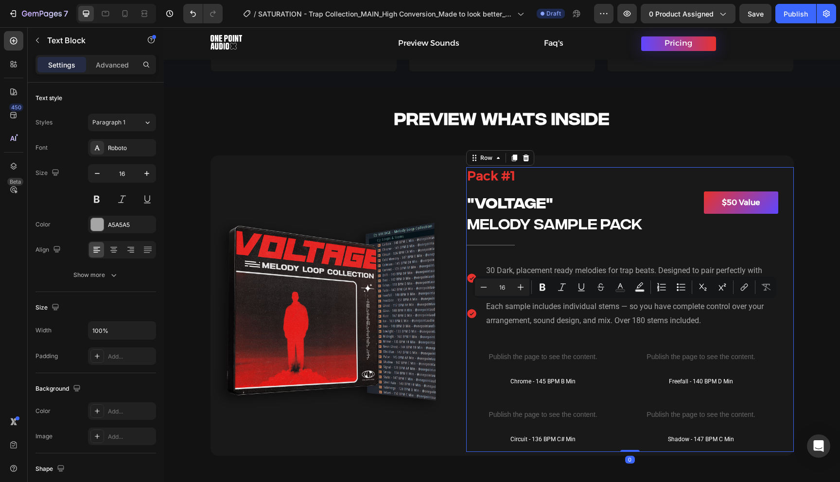
click at [557, 334] on div "Pack #1 Heading "VOLTAGE" Heading Melody SAMPLE PACK Heading Title Line $50 Val…" at bounding box center [622, 309] width 312 height 284
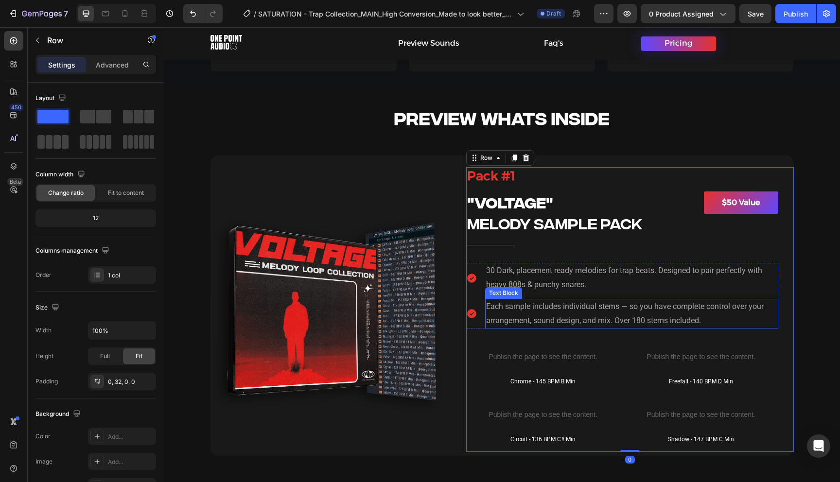
click at [625, 321] on p "Each sample includes individual stems — so you have complete control over your …" at bounding box center [631, 314] width 291 height 28
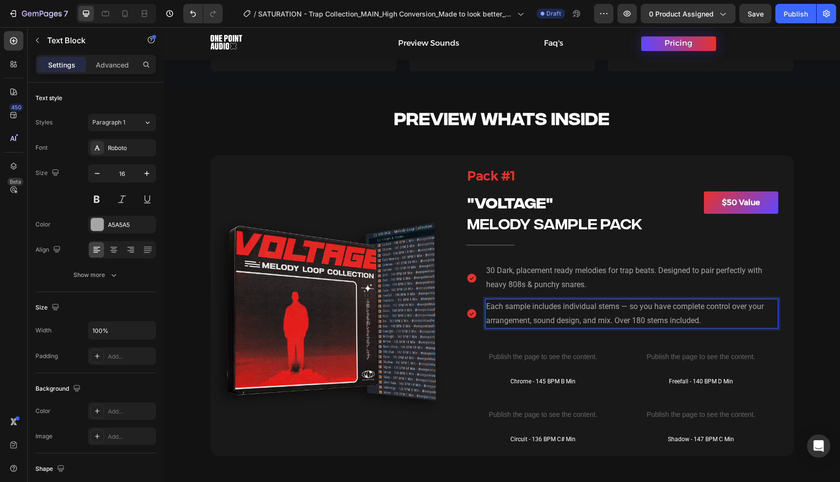
click at [617, 325] on p "Each sample includes individual stems — so you have complete control over your …" at bounding box center [631, 314] width 291 height 28
drag, startPoint x: 630, startPoint y: 307, endPoint x: 620, endPoint y: 307, distance: 9.7
click at [620, 307] on p "Each sample includes individual stems — so you have complete control over your …" at bounding box center [631, 314] width 291 height 28
drag, startPoint x: 716, startPoint y: 323, endPoint x: 612, endPoint y: 323, distance: 104.1
click at [612, 323] on p "Each sample includes individual stems, so you have complete control over your a…" at bounding box center [631, 314] width 291 height 28
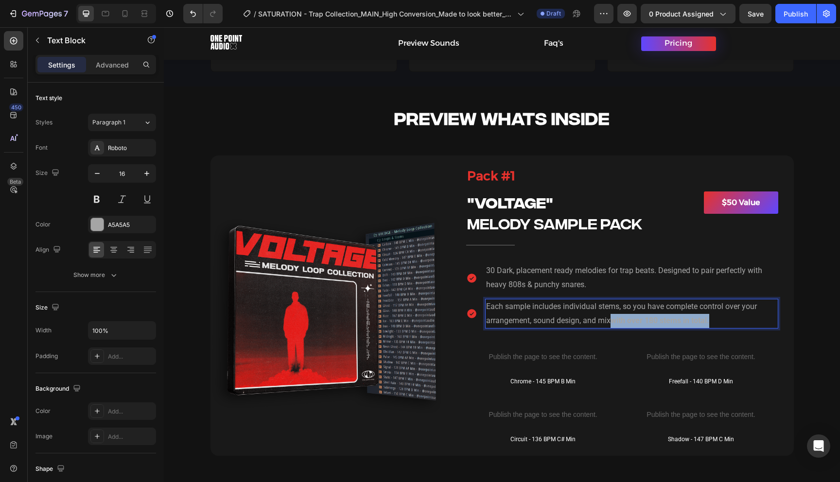
drag, startPoint x: 612, startPoint y: 321, endPoint x: 763, endPoint y: 321, distance: 150.8
click at [761, 321] on p "Each sample includes individual stems, so you have complete control over your a…" at bounding box center [631, 314] width 291 height 28
click at [582, 301] on icon "Editor contextual toolbar" at bounding box center [580, 302] width 10 height 10
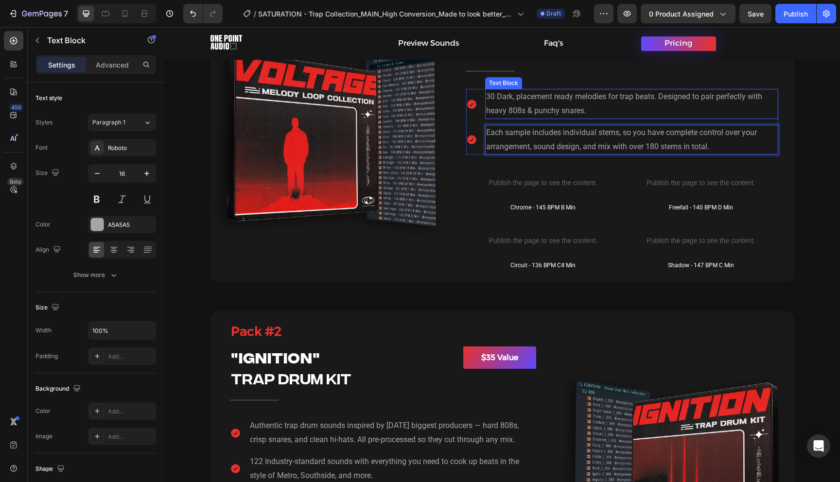
scroll to position [1228, 0]
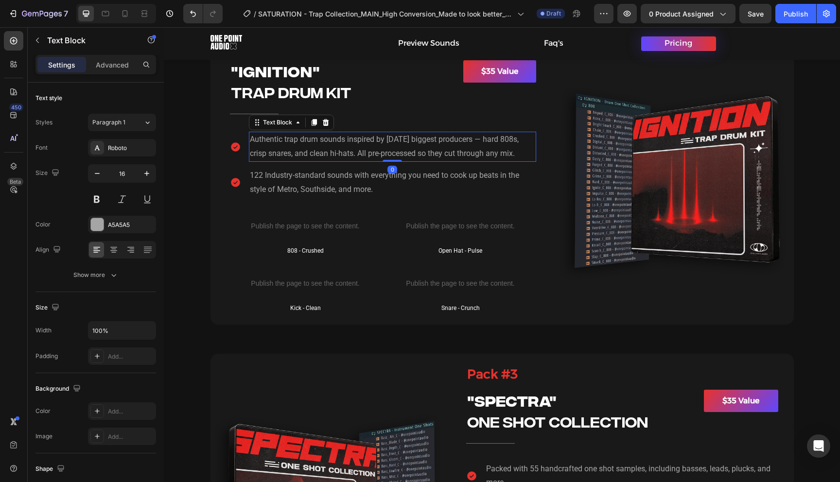
click at [491, 143] on p "Authentic trap drum sounds inspired by [DATE] biggest producers — hard 808s, cr…" at bounding box center [392, 147] width 285 height 28
click at [483, 140] on p "Authentic trap drum sounds inspired by [DATE] biggest producers — hard 808s, cr…" at bounding box center [392, 147] width 285 height 28
click at [479, 141] on p "Authentic trap drum sounds inspired by [DATE] biggest producers — hard 808s, cr…" at bounding box center [392, 147] width 285 height 28
copy p "—"
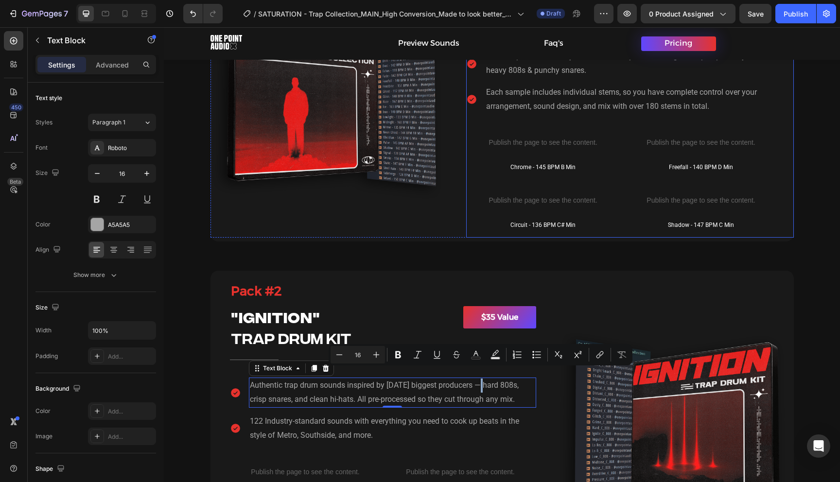
scroll to position [908, 0]
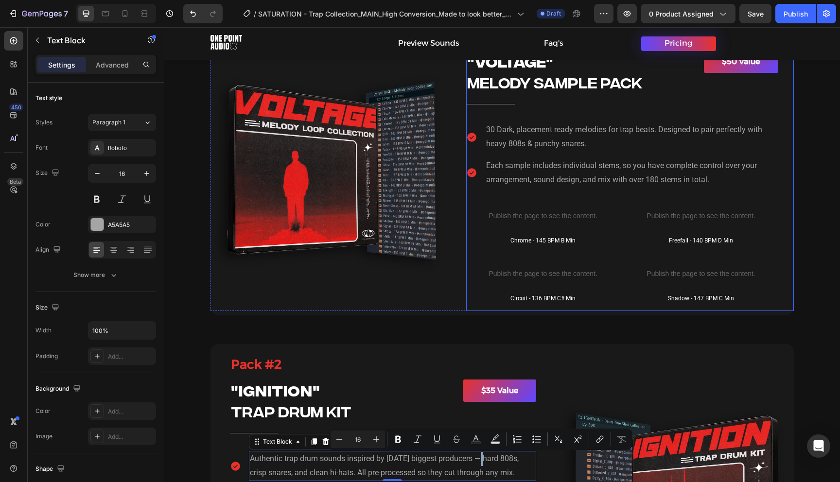
click at [625, 189] on div "Pack #1 Heading "VOLTAGE" Heading Melody SAMPLE PACK Heading Title Line $50 Val…" at bounding box center [622, 168] width 312 height 284
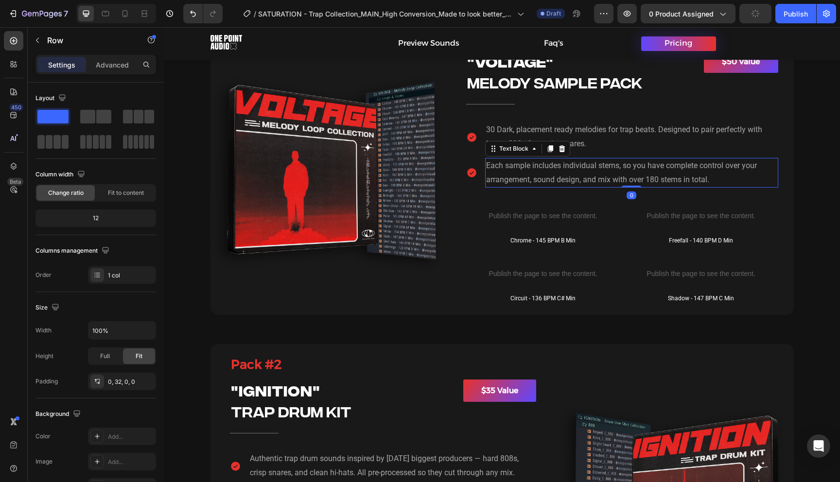
click at [631, 180] on p "Each sample includes individual stems, so you have complete control over your a…" at bounding box center [631, 173] width 291 height 28
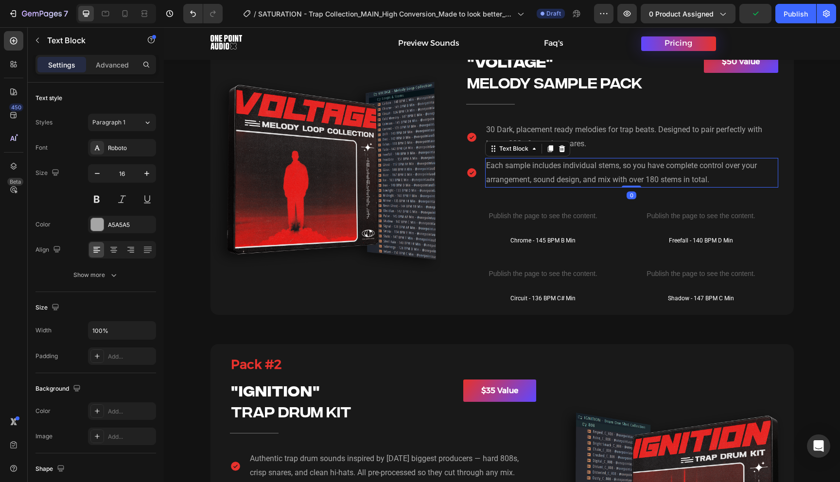
click at [626, 178] on p "Each sample includes individual stems, so you have complete control over your a…" at bounding box center [631, 173] width 291 height 28
drag, startPoint x: 630, startPoint y: 181, endPoint x: 615, endPoint y: 183, distance: 15.2
click at [615, 183] on p "Each sample includes individual stems, so you have complete control over your a…" at bounding box center [631, 173] width 291 height 28
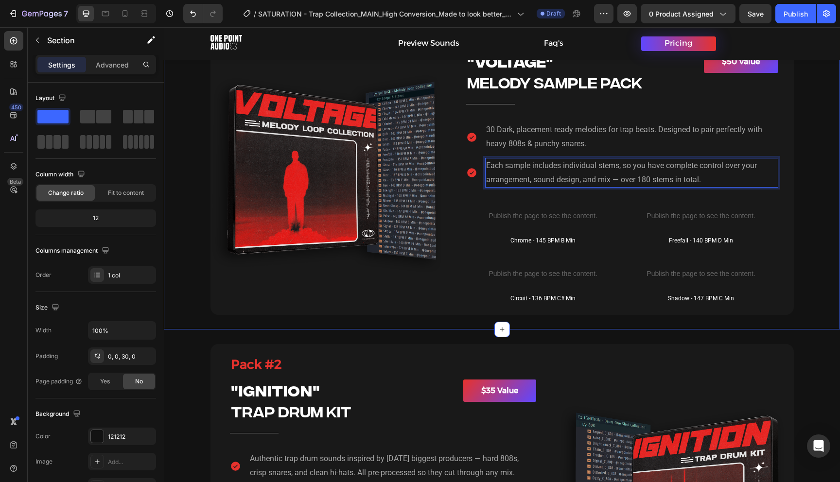
click at [807, 195] on div "PREVIEW WHATS INSIDE Heading Row Hero Banner Pack #1 Heading Title Line Image P…" at bounding box center [502, 130] width 676 height 369
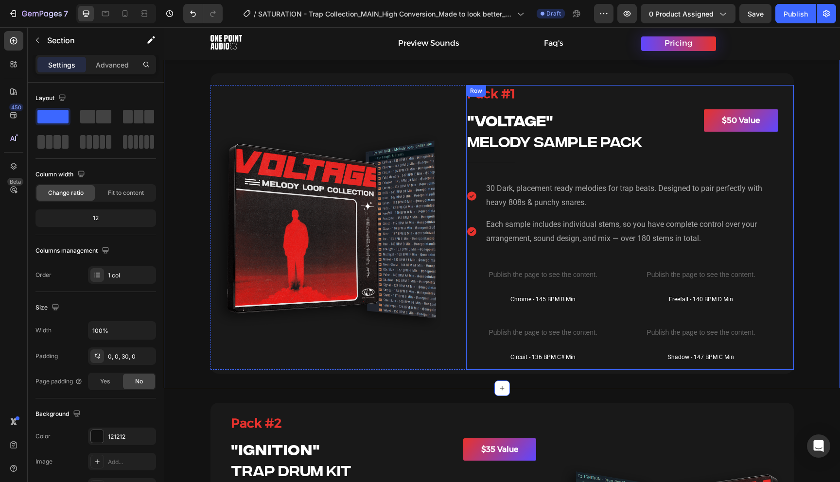
scroll to position [797, 0]
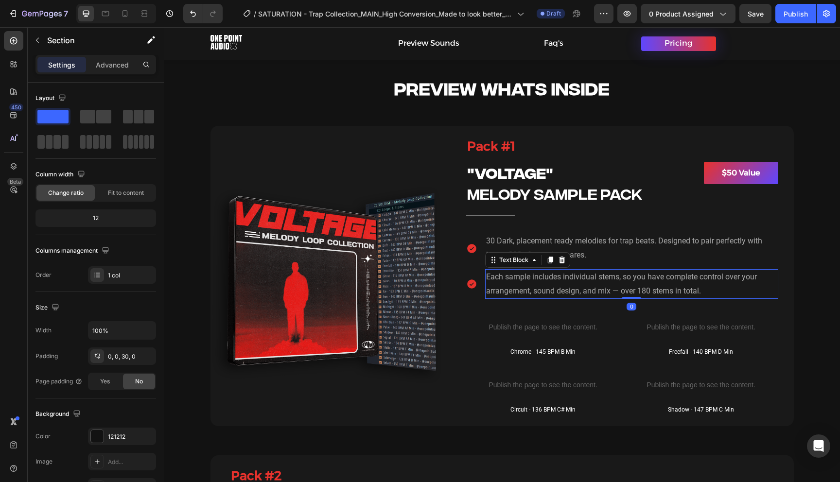
click at [632, 293] on p "Each sample includes individual stems, so you have complete control over your a…" at bounding box center [631, 284] width 291 height 28
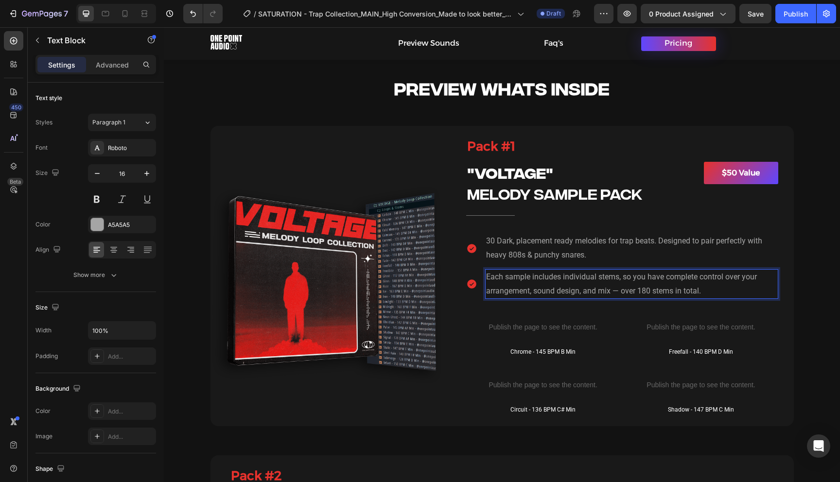
click at [624, 291] on p "Each sample includes individual stems, so you have complete control over your a…" at bounding box center [631, 284] width 291 height 28
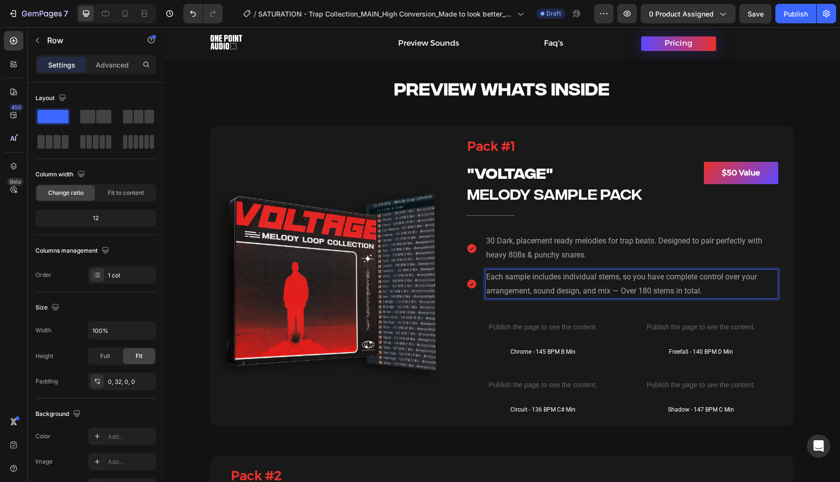
click at [782, 290] on div "Pack #1 Heading "VOLTAGE" Heading Melody SAMPLE PACK Heading Title Line $50 Val…" at bounding box center [630, 280] width 328 height 284
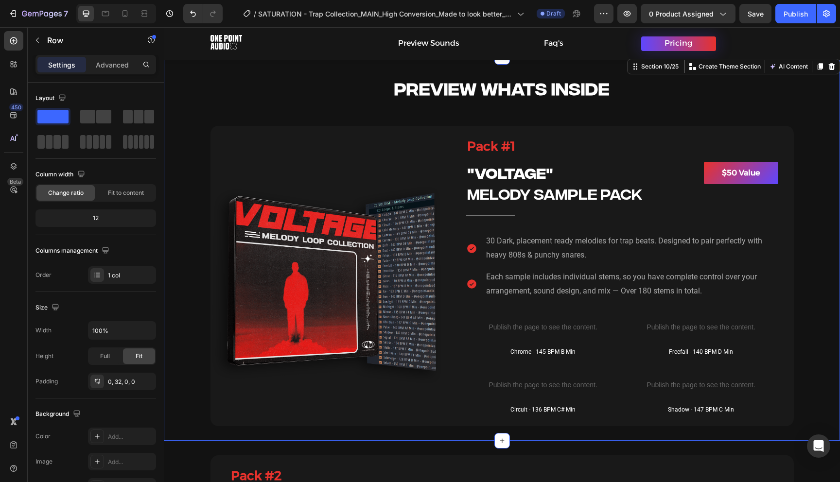
click at [800, 298] on div "PREVIEW WHATS INSIDE Heading Row Hero Banner Pack #1 Heading Title Line Image P…" at bounding box center [502, 241] width 676 height 369
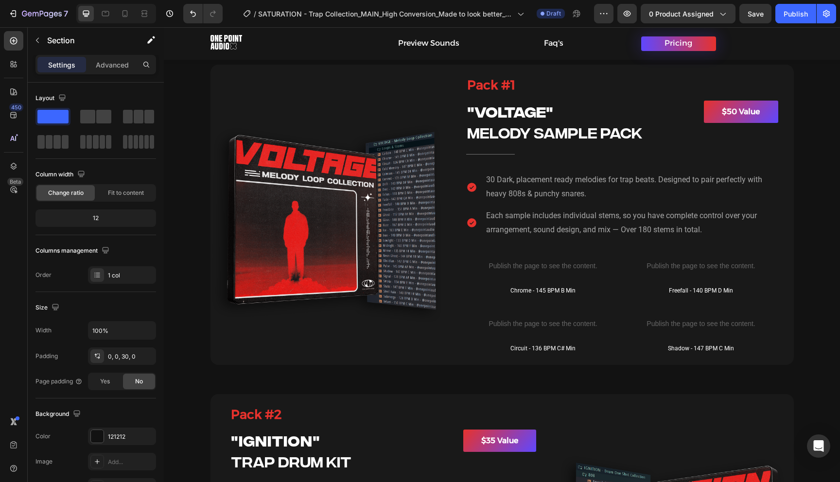
scroll to position [780, 0]
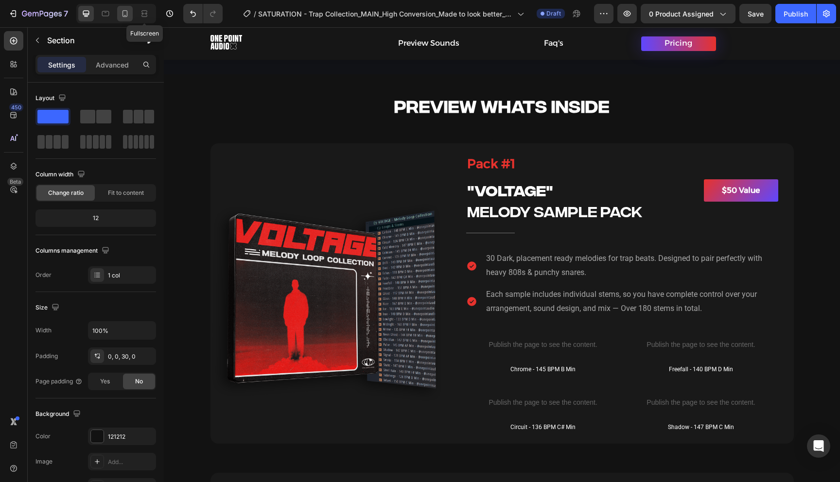
click at [130, 14] on div at bounding box center [125, 14] width 16 height 16
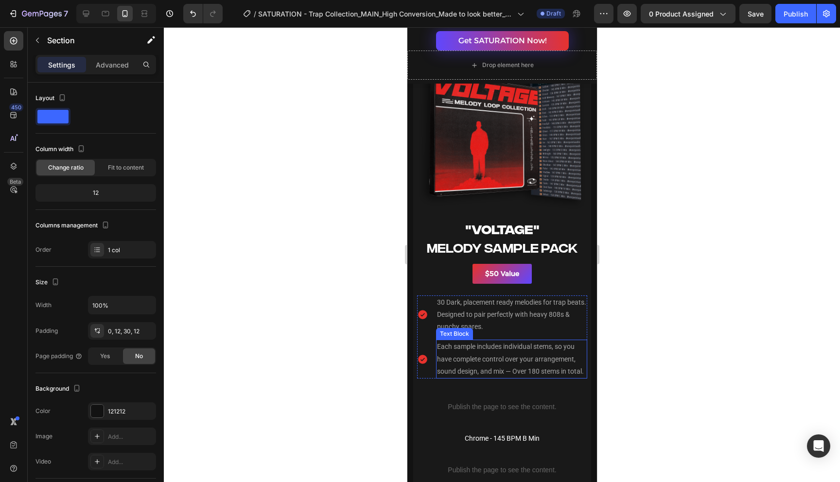
scroll to position [1037, 0]
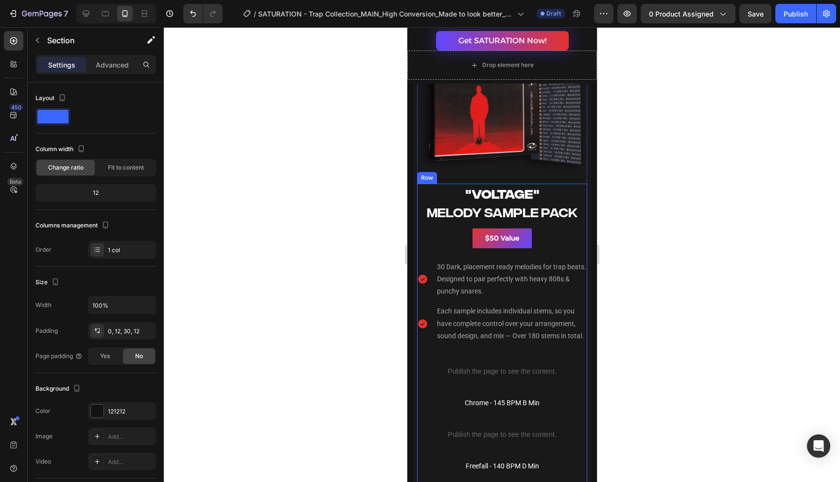
click at [518, 337] on p "Each sample includes individual stems, so you have complete control over your a…" at bounding box center [511, 323] width 149 height 37
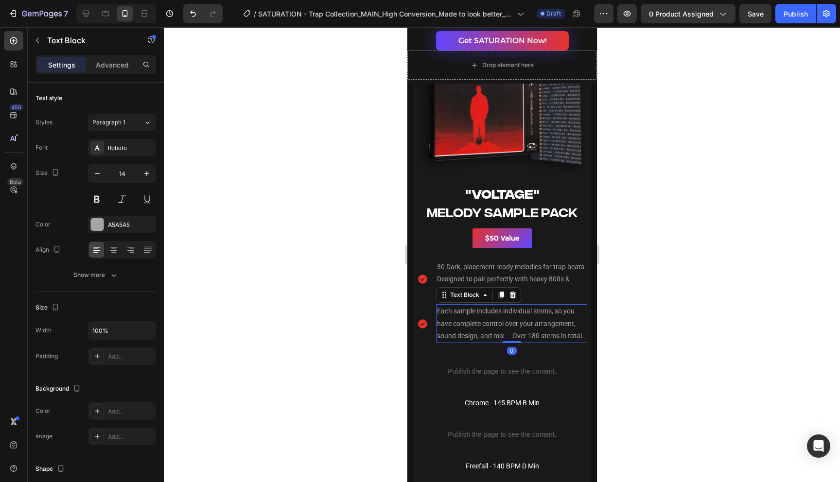
click at [517, 334] on p "Each sample includes individual stems, so you have complete control over your a…" at bounding box center [511, 323] width 149 height 37
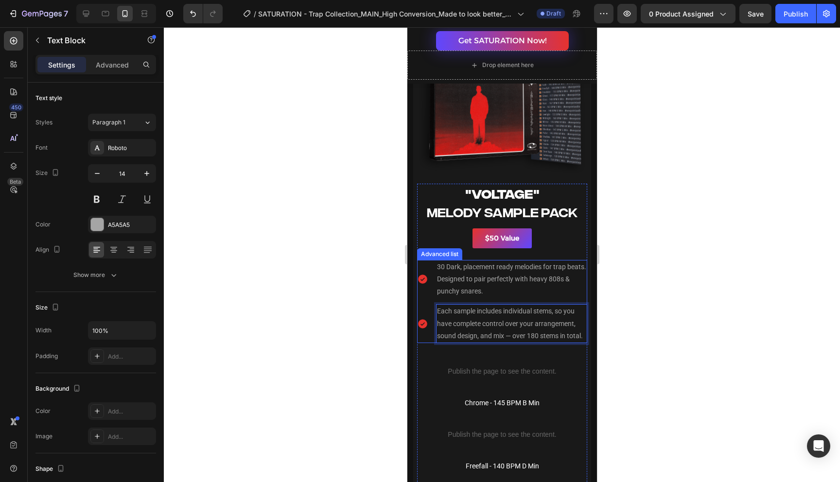
click at [573, 286] on p "30 Dark, placement ready melodies for trap beats. Designed to pair perfectly wi…" at bounding box center [511, 279] width 149 height 37
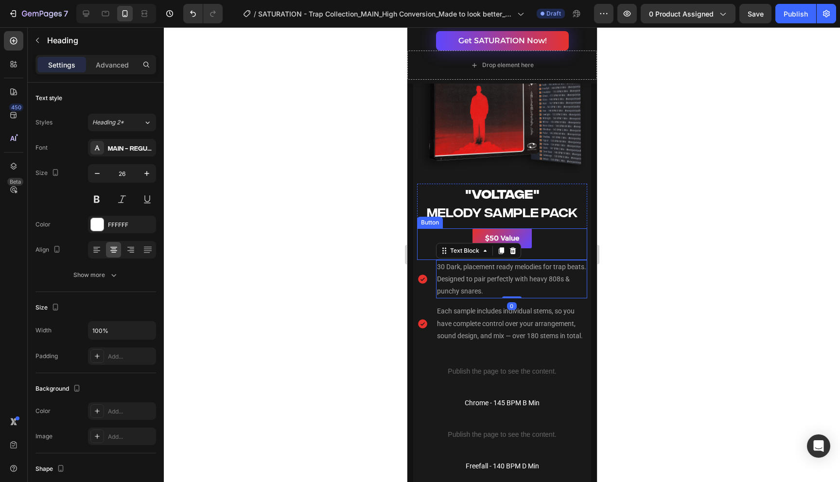
click at [586, 214] on h2 "Melody SAMPLE PACK" at bounding box center [502, 211] width 170 height 18
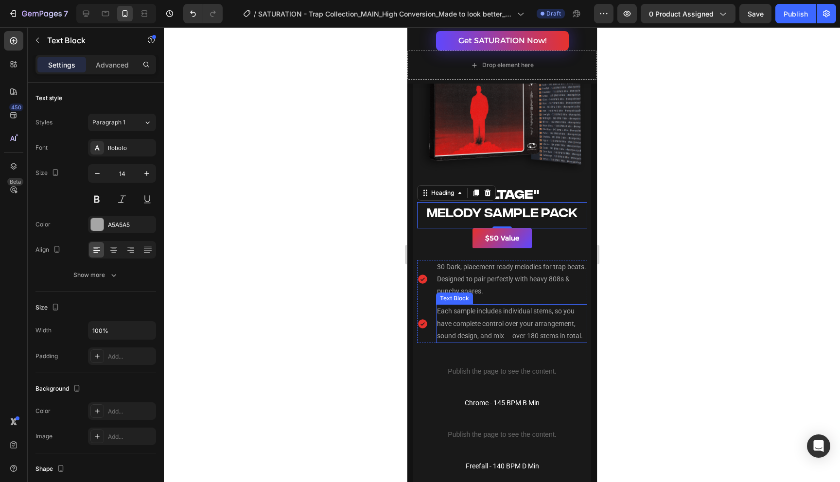
click at [517, 337] on p "Each sample includes individual stems, so you have complete control over your a…" at bounding box center [511, 323] width 149 height 37
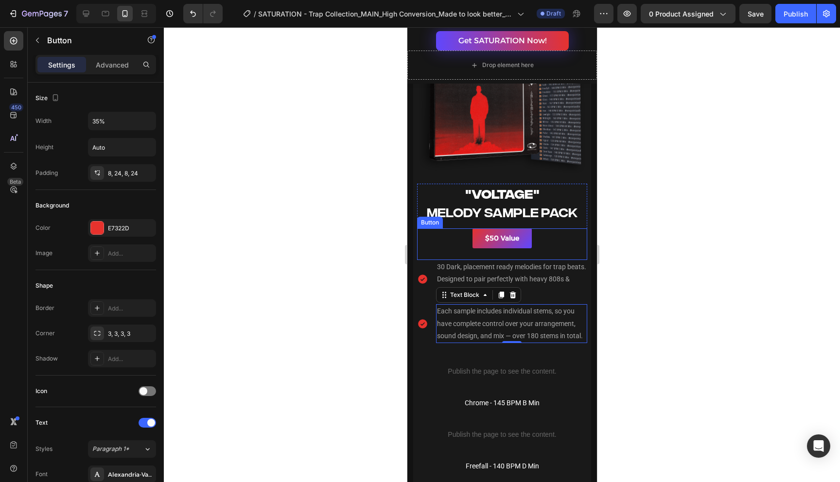
click at [574, 256] on div "$50 Value Button" at bounding box center [502, 245] width 170 height 32
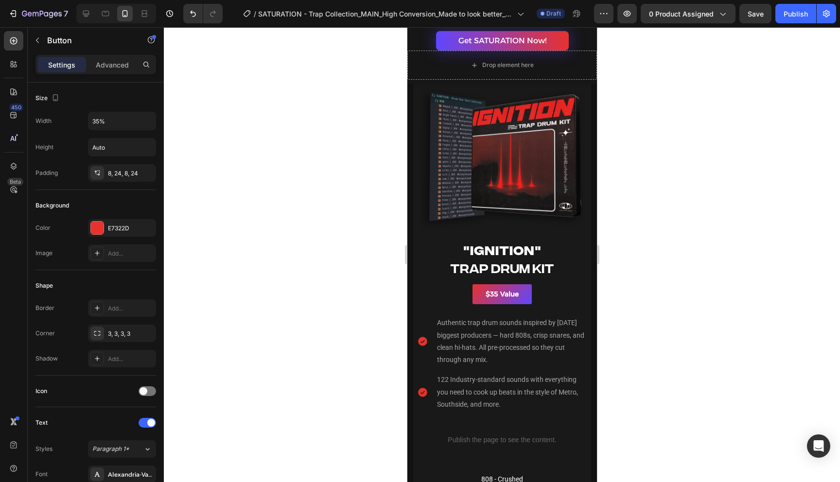
scroll to position [1660, 0]
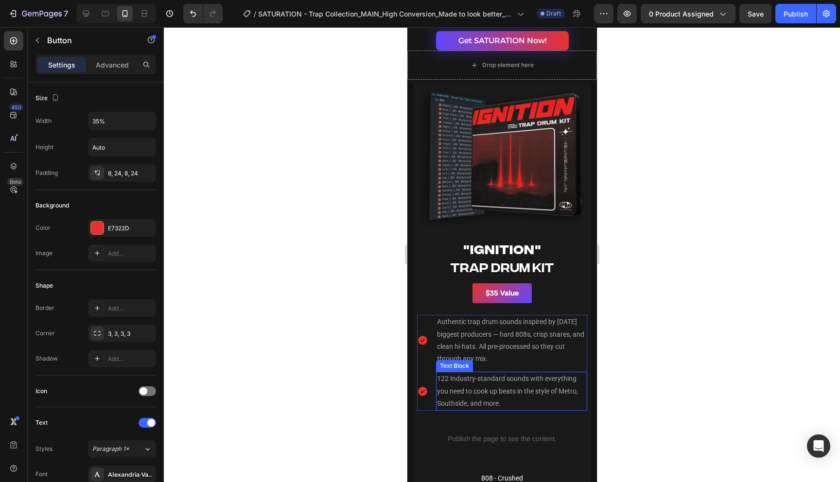
click at [505, 377] on p "122 Industry-standard sounds with everything you need to cook up beats in the s…" at bounding box center [511, 391] width 149 height 37
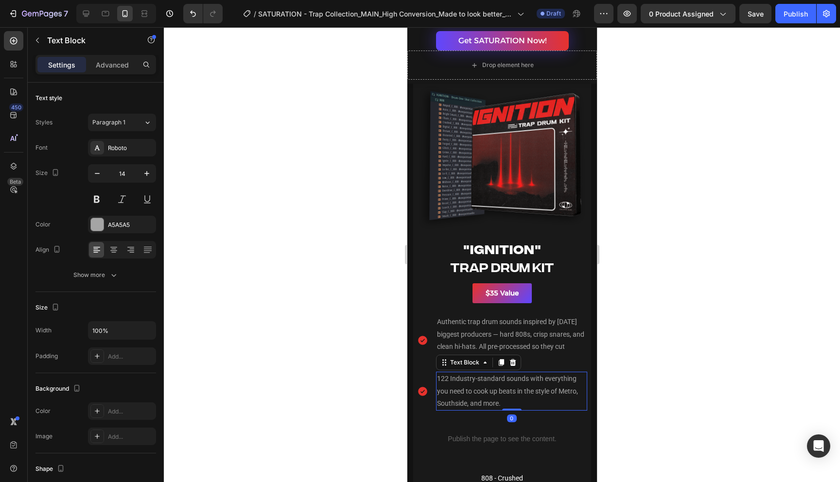
click at [505, 381] on p "122 Industry-standard sounds with everything you need to cook up beats in the s…" at bounding box center [511, 391] width 149 height 37
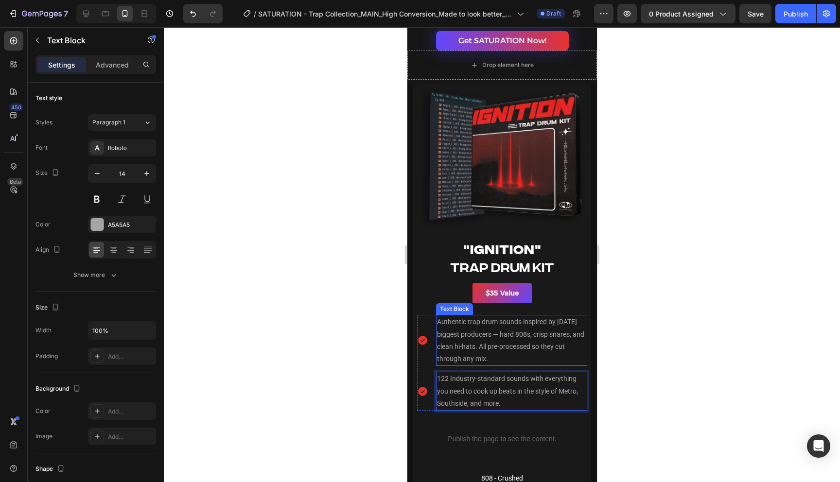
click at [573, 335] on p "Authentic trap drum sounds inspired by [DATE] biggest producers — hard 808s, cr…" at bounding box center [511, 340] width 149 height 49
click at [548, 379] on p "122 Industry-standard sounds with everything you need to cook up beats in the s…" at bounding box center [511, 391] width 149 height 37
click at [576, 338] on p "Authentic trap drum sounds inspired by [DATE] biggest producers — hard 808s, cr…" at bounding box center [511, 340] width 149 height 49
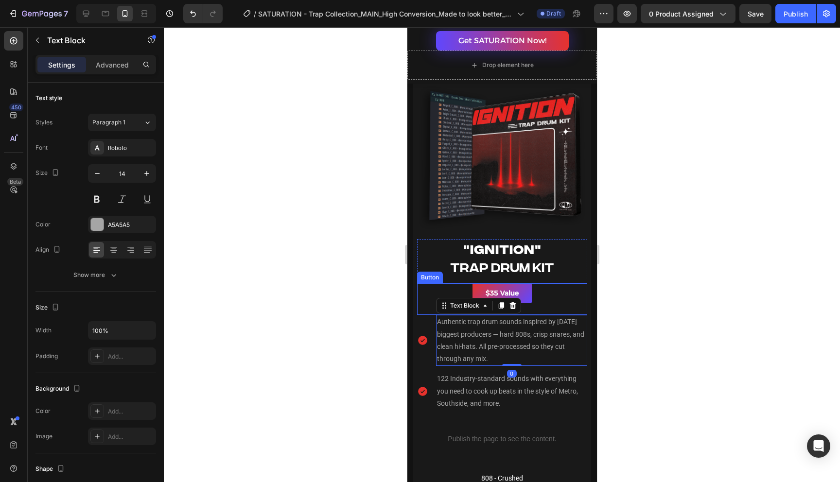
click at [583, 289] on div "$35 Value Button" at bounding box center [502, 300] width 170 height 32
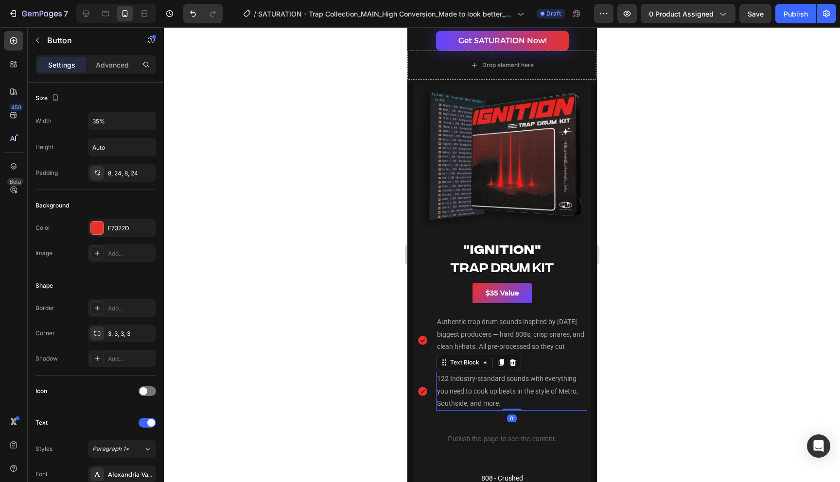
click at [521, 383] on p "122 Industry-standard sounds with everything you need to cook up beats in the s…" at bounding box center [511, 391] width 149 height 37
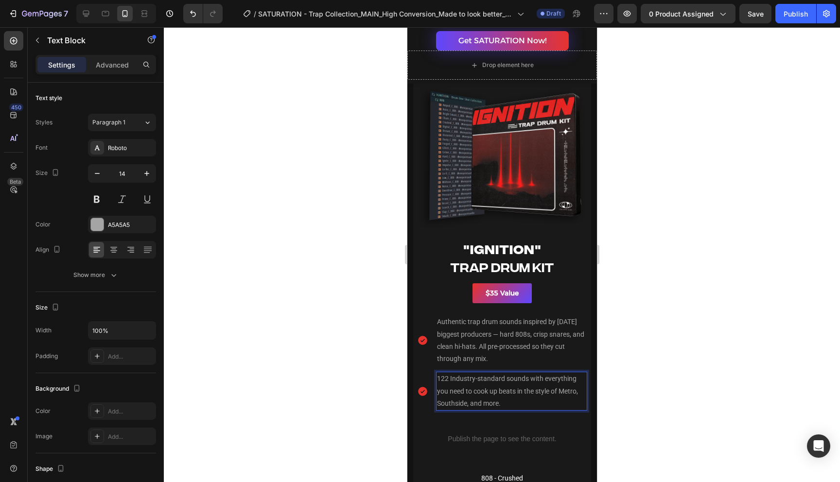
click at [506, 382] on p "122 Industry-standard sounds with everything you need to cook up beats in the s…" at bounding box center [511, 391] width 149 height 37
click at [505, 381] on p "122 Industry-standard sounds with everything you need to cook up beats in the s…" at bounding box center [511, 391] width 149 height 37
click at [525, 382] on p "122 Industry-standard sounds with everything you need to cook up beats in the s…" at bounding box center [511, 391] width 149 height 37
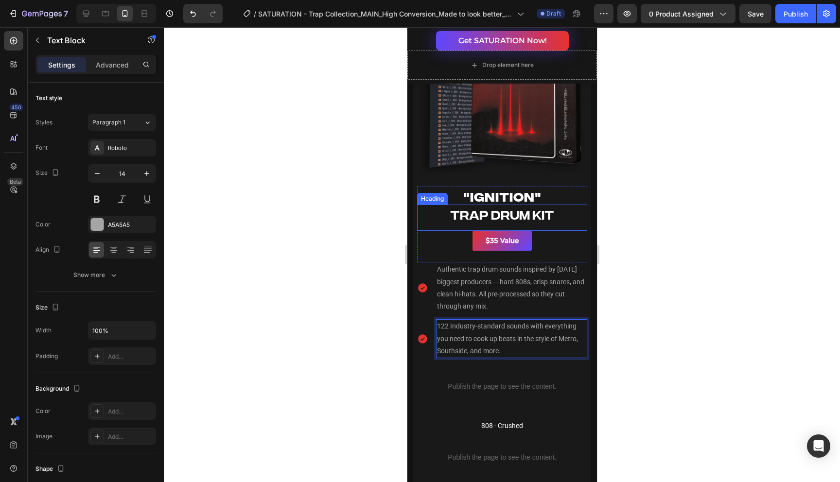
scroll to position [1718, 0]
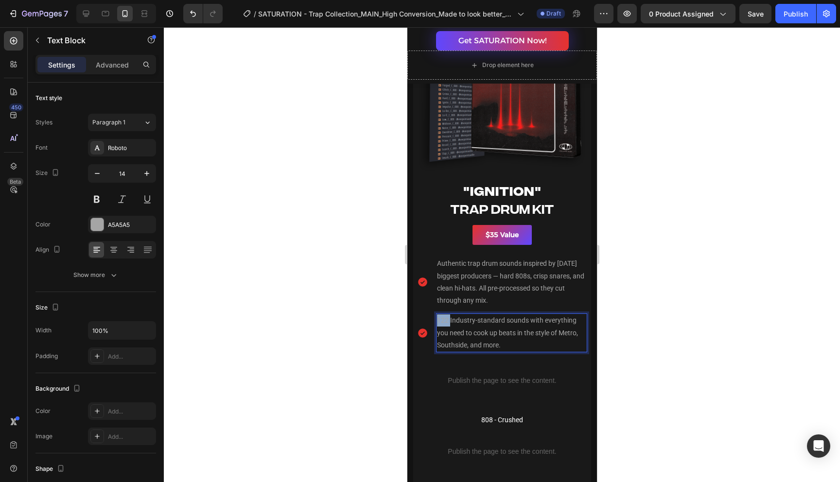
drag, startPoint x: 449, startPoint y: 322, endPoint x: 433, endPoint y: 321, distance: 16.6
click at [433, 321] on li "Icon 122 Industry-standard sounds with everything you need to cook up beats in …" at bounding box center [502, 333] width 170 height 39
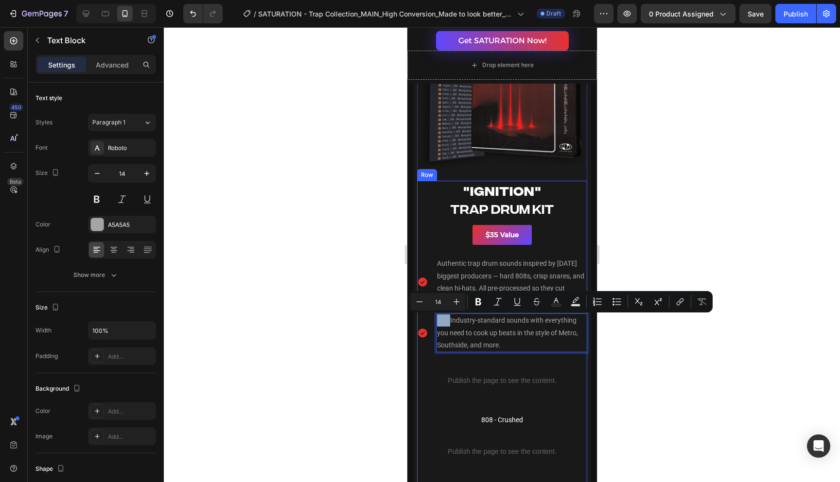
copy p "122"
click at [516, 343] on p "122 Industry-standard sounds with everything you need to cook up beats in the s…" at bounding box center [511, 333] width 149 height 37
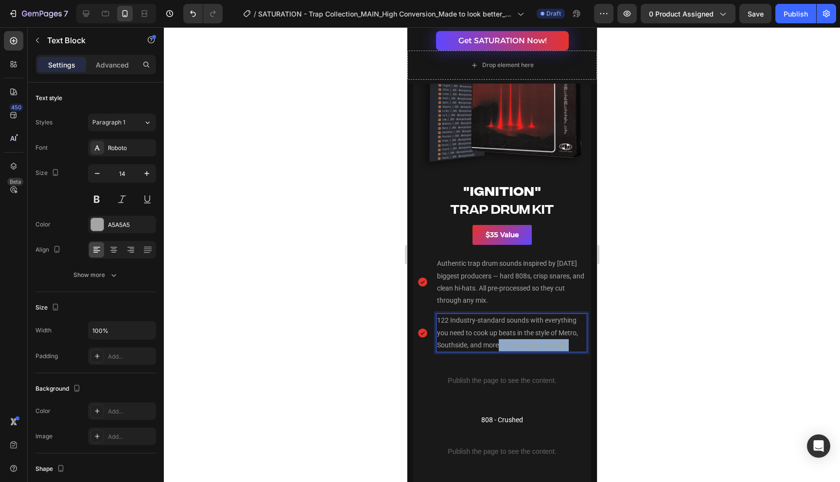
drag, startPoint x: 499, startPoint y: 346, endPoint x: 571, endPoint y: 346, distance: 72.5
click at [571, 347] on p "122 Industry-standard sounds with everything you need to cook up beats in the s…" at bounding box center [511, 333] width 149 height 37
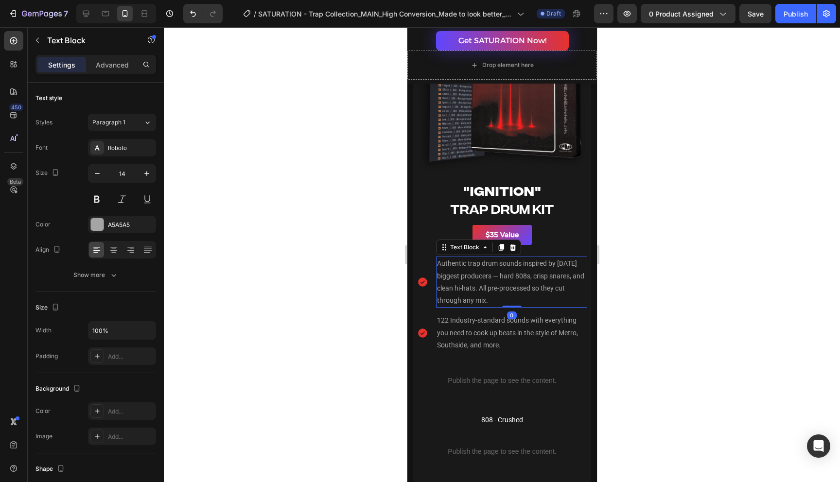
click at [576, 286] on p "Authentic trap drum sounds inspired by [DATE] biggest producers — hard 808s, cr…" at bounding box center [511, 282] width 149 height 49
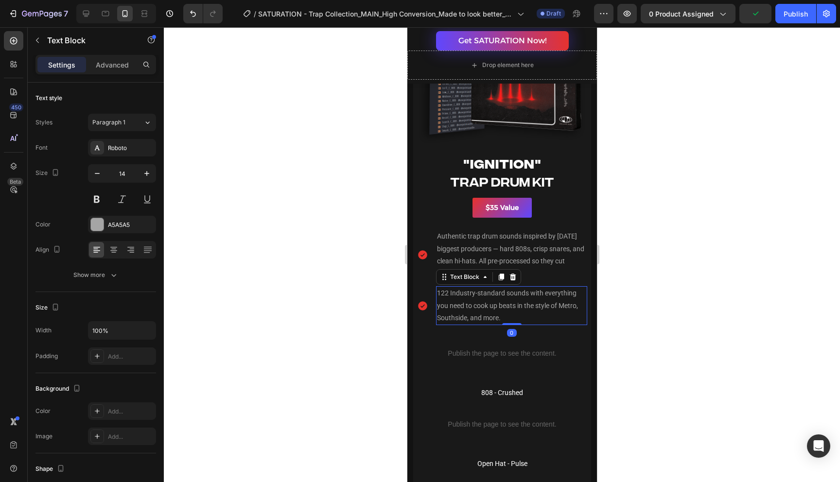
click at [561, 306] on p "122 Industry-standard sounds with everything you need to cook up beats in the s…" at bounding box center [511, 305] width 149 height 37
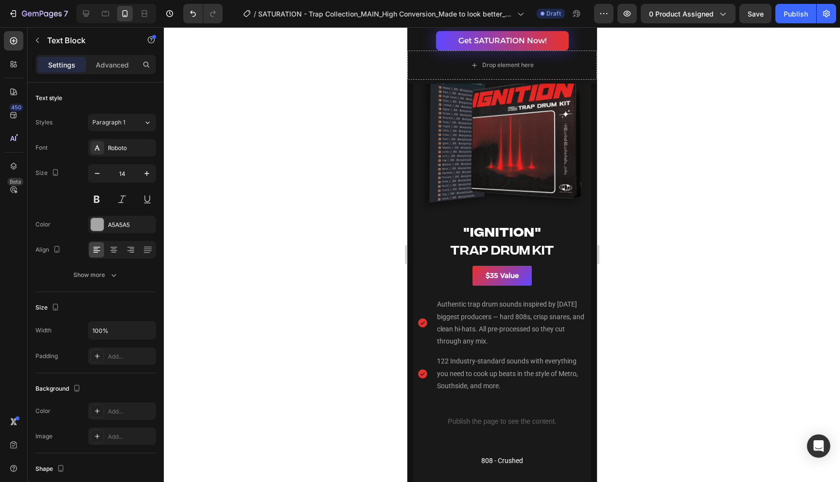
scroll to position [1649, 0]
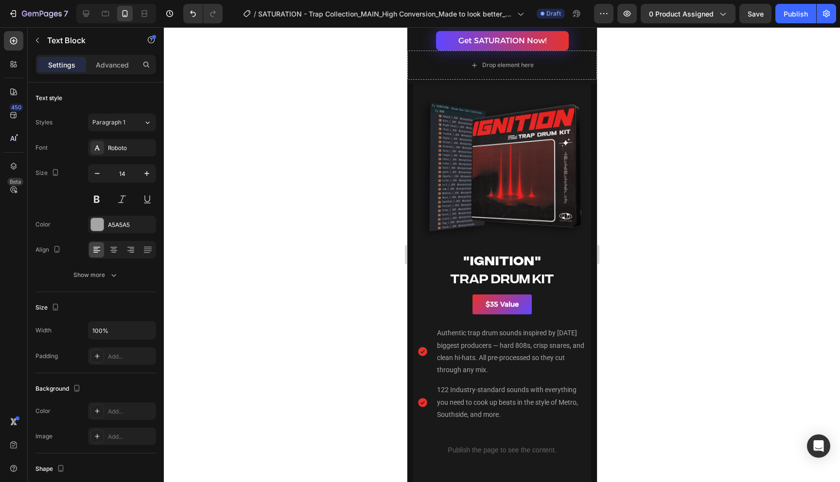
click at [530, 390] on p "122 Industry-standard sounds with everything you need to cook up beats in the s…" at bounding box center [511, 402] width 149 height 37
drag, startPoint x: 526, startPoint y: 392, endPoint x: 505, endPoint y: 392, distance: 20.4
click at [505, 392] on p "122 Industry-standard sounds with everything you need to cook up beats in the s…" at bounding box center [511, 402] width 149 height 37
click at [565, 279] on h2 "TRAP DRUM KIT" at bounding box center [502, 277] width 170 height 18
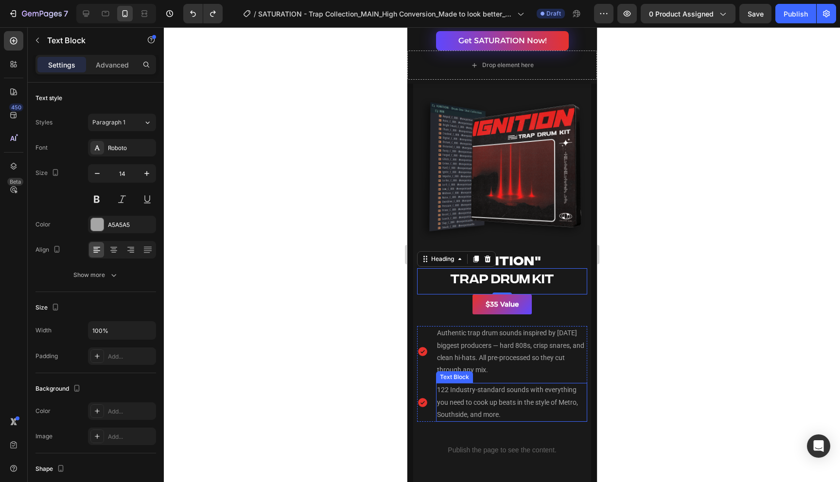
click at [527, 391] on p "122 Industry-standard sounds with everything you need to cook up beats in the s…" at bounding box center [511, 402] width 149 height 37
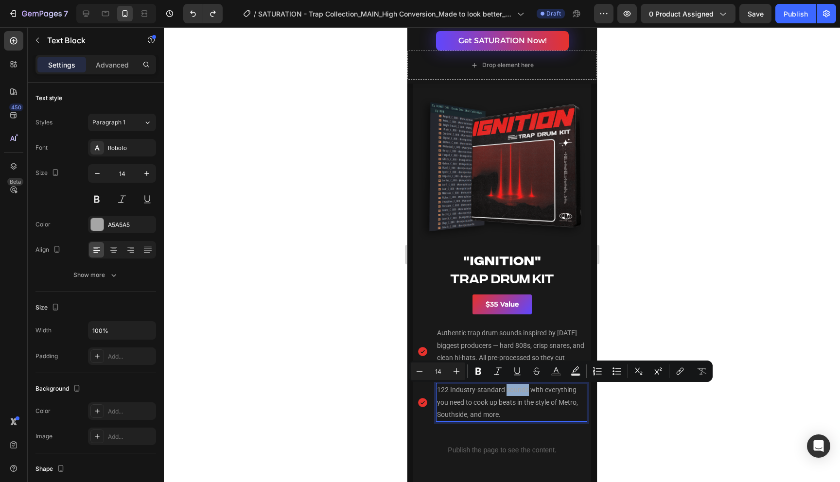
drag, startPoint x: 527, startPoint y: 391, endPoint x: 505, endPoint y: 393, distance: 22.0
click at [518, 395] on p "122 Industry-standard sounds with everything you need to cook up beats in the s…" at bounding box center [511, 402] width 149 height 37
click at [543, 390] on p "122 Industry-standard sounds with everything you need to cook up beats in the s…" at bounding box center [511, 402] width 149 height 37
drag, startPoint x: 505, startPoint y: 391, endPoint x: 526, endPoint y: 394, distance: 21.2
click at [527, 395] on p "122 Industry-standard sounds with everything you need to cook up beats in the s…" at bounding box center [511, 402] width 149 height 37
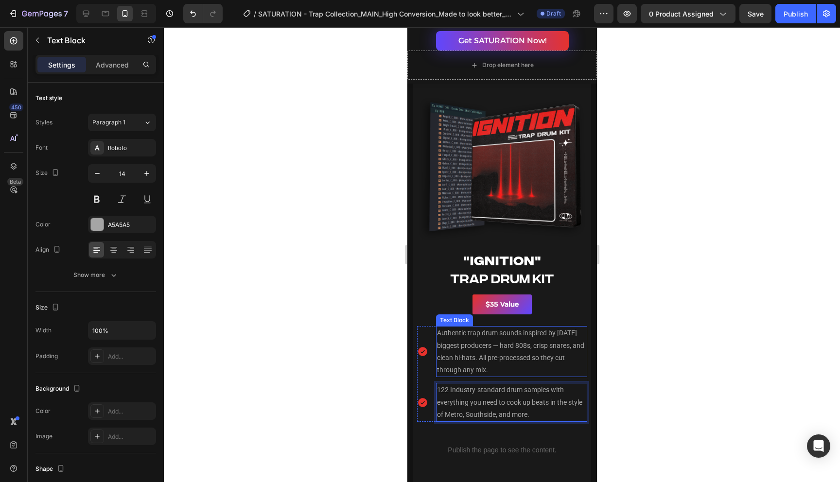
click at [490, 343] on p "Authentic trap drum sounds inspired by [DATE] biggest producers — hard 808s, cr…" at bounding box center [511, 351] width 149 height 49
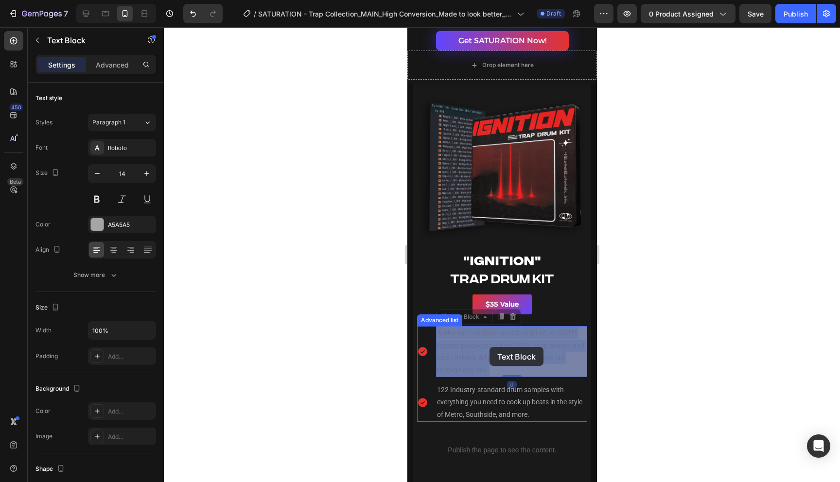
drag, startPoint x: 500, startPoint y: 347, endPoint x: 489, endPoint y: 347, distance: 10.7
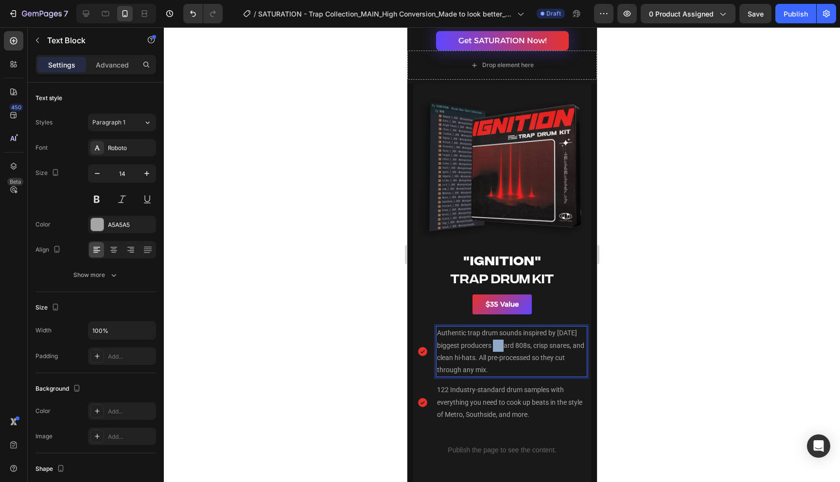
drag, startPoint x: 500, startPoint y: 347, endPoint x: 491, endPoint y: 349, distance: 9.1
click at [491, 349] on p "Authentic trap drum sounds inspired by [DATE] biggest producers — hard 808s, cr…" at bounding box center [511, 351] width 149 height 49
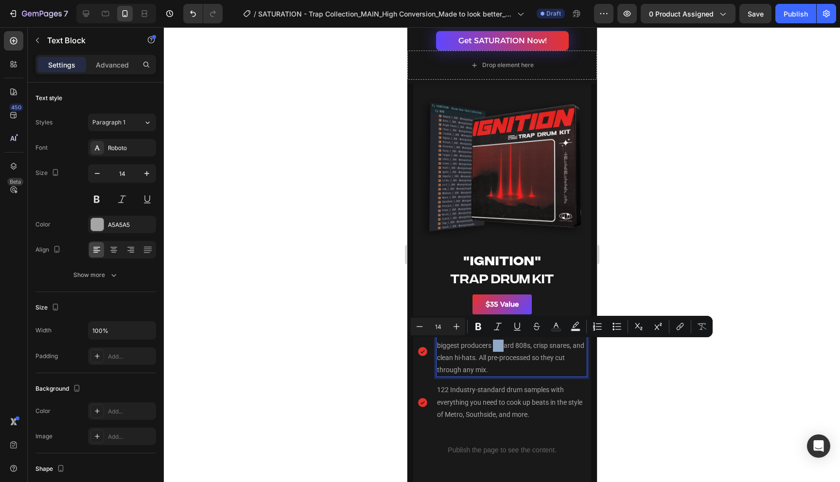
copy p "—"
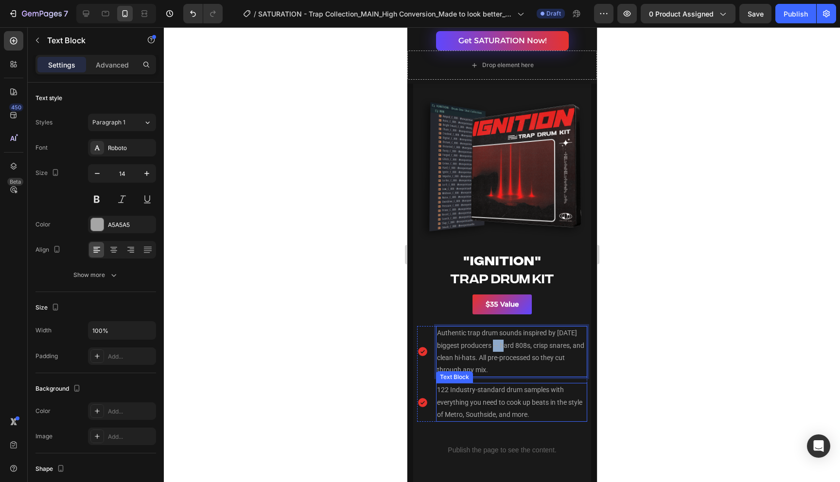
click at [544, 396] on p "122 Industry-standard drum samples with everything you need to cook up beats in…" at bounding box center [511, 402] width 149 height 37
drag, startPoint x: 548, startPoint y: 391, endPoint x: 564, endPoint y: 391, distance: 16.1
click at [564, 391] on p "122 Industry-standard drum samples with everything you need to cook up beats in…" at bounding box center [511, 402] width 149 height 37
click at [569, 351] on p "Authentic trap drum sounds inspired by [DATE] biggest producers — hard 808s, cr…" at bounding box center [511, 351] width 149 height 49
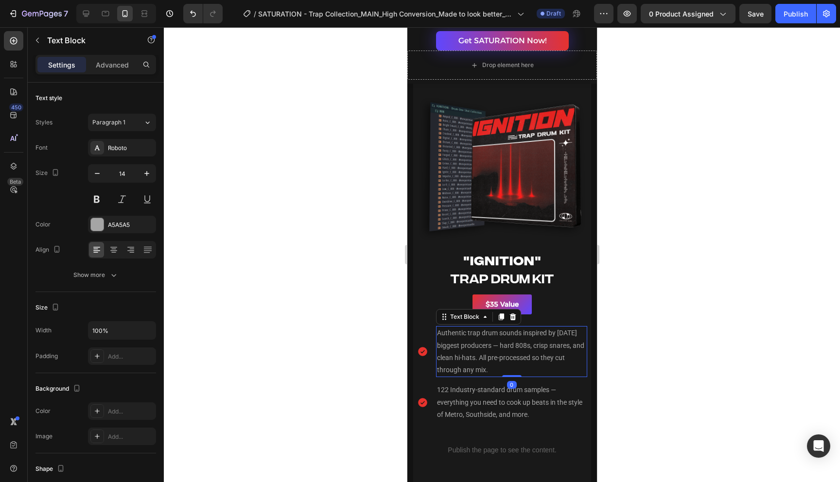
scroll to position [1687, 0]
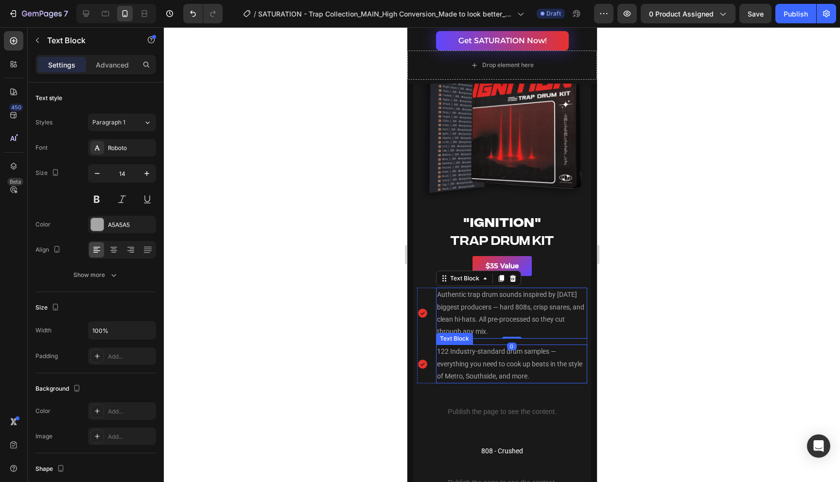
click at [571, 371] on p "122 Industry-standard drum samples — everything you need to cook up beats in th…" at bounding box center [511, 364] width 149 height 37
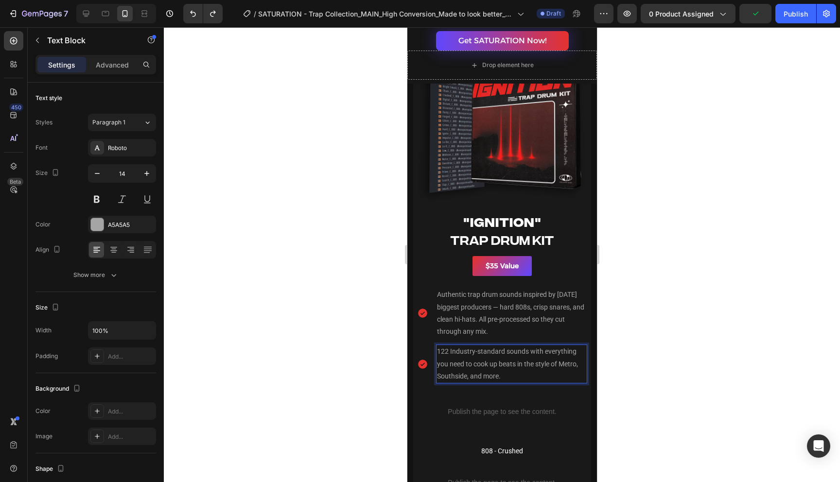
click at [525, 355] on p "122 Industry-standard sounds with everything you need to cook up beats in the s…" at bounding box center [511, 364] width 149 height 37
drag, startPoint x: 527, startPoint y: 353, endPoint x: 505, endPoint y: 355, distance: 21.5
click at [505, 355] on p "122 Industry-standard sounds with everything you need to cook up beats in the s…" at bounding box center [511, 364] width 149 height 37
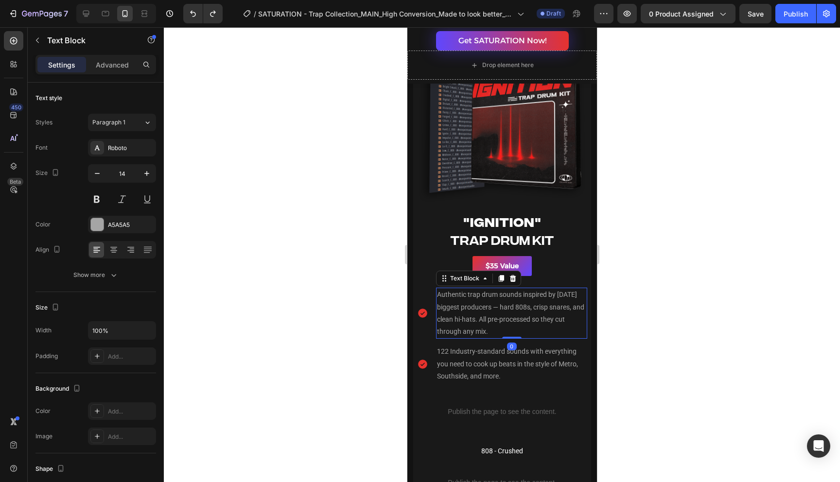
click at [574, 293] on p "Authentic trap drum sounds inspired by [DATE] biggest producers — hard 808s, cr…" at bounding box center [511, 313] width 149 height 49
click at [551, 359] on p "122 Industry-standard sounds with everything you need to cook up beats in the s…" at bounding box center [511, 364] width 149 height 37
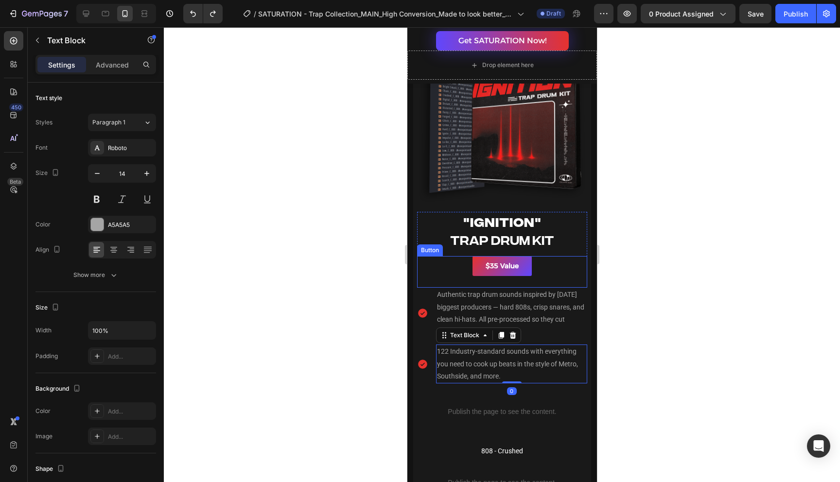
click at [579, 270] on div "$35 Value Button" at bounding box center [502, 272] width 170 height 32
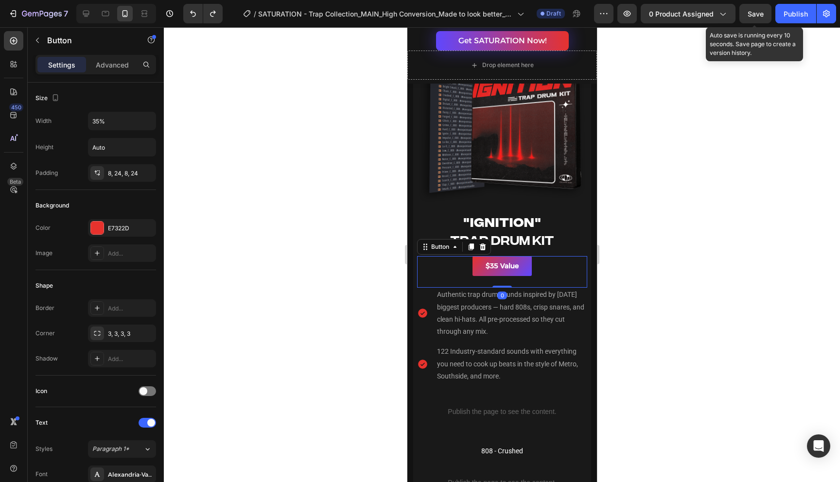
click at [750, 16] on span "Save" at bounding box center [756, 14] width 16 height 8
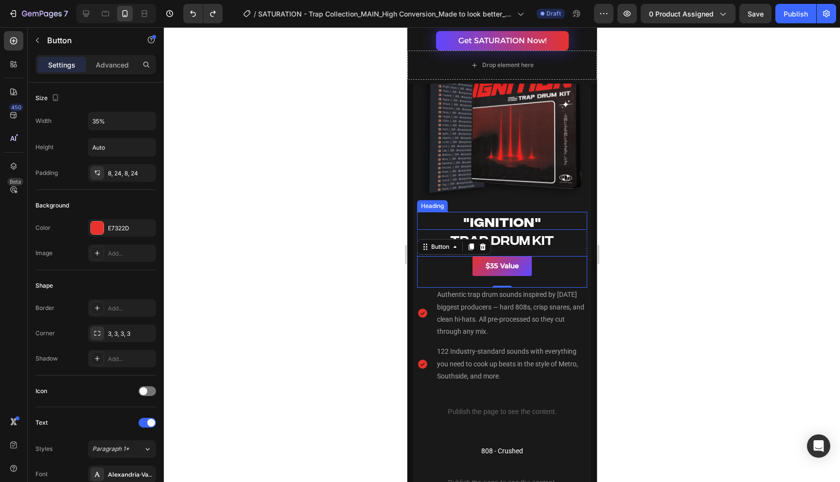
scroll to position [1656, 0]
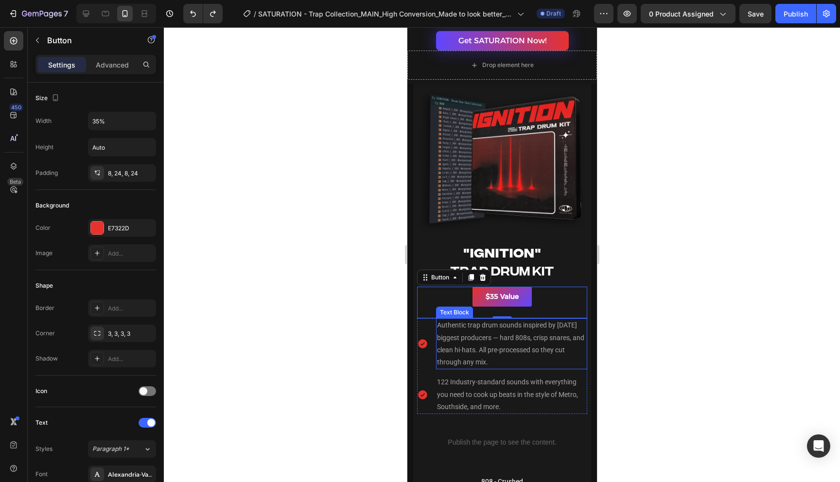
click at [513, 390] on p "122 Industry-standard sounds with everything you need to cook up beats in the s…" at bounding box center [511, 394] width 149 height 37
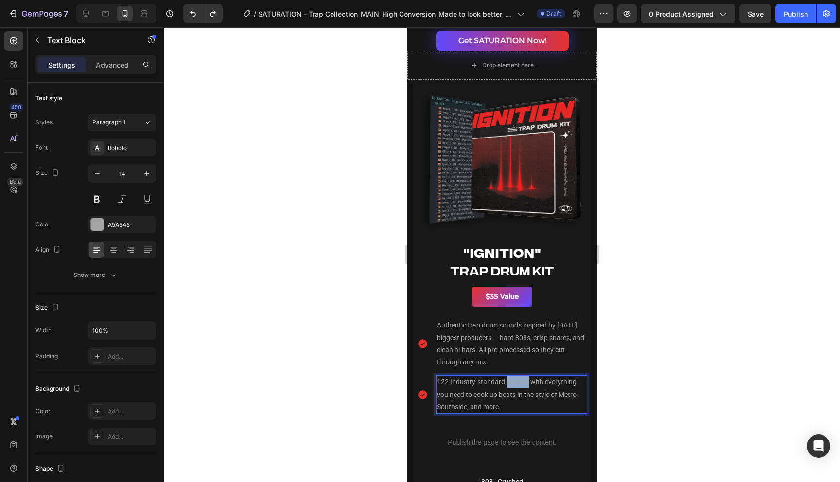
drag, startPoint x: 528, startPoint y: 384, endPoint x: 505, endPoint y: 385, distance: 22.4
click at [505, 385] on p "122 Industry-standard sounds with everything you need to cook up beats in the s…" at bounding box center [511, 394] width 149 height 37
click at [538, 380] on p "122 Industry-standard drums with everything you need to cook up beats in the st…" at bounding box center [511, 394] width 149 height 37
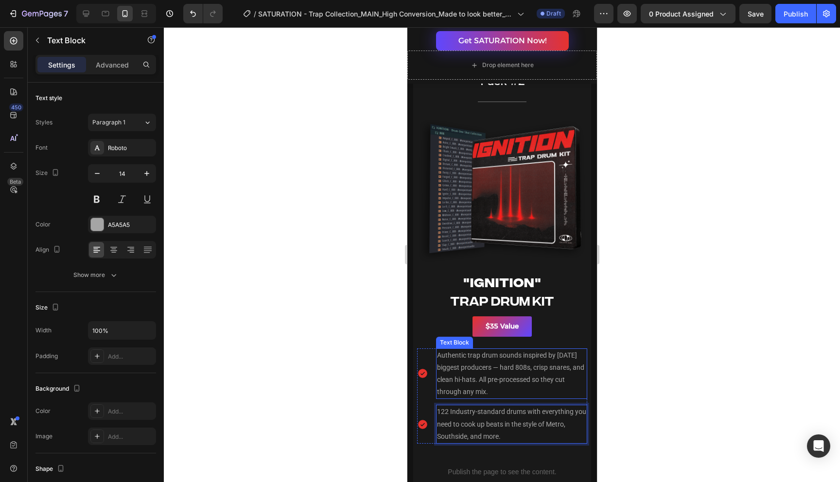
scroll to position [1632, 0]
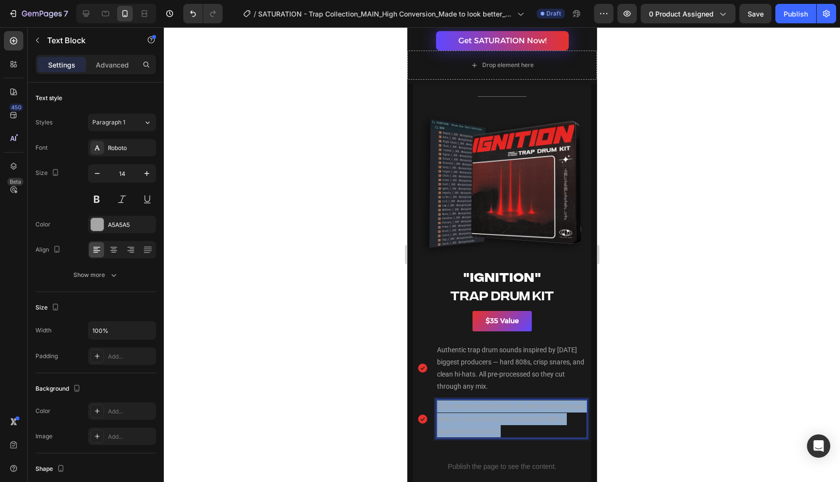
drag, startPoint x: 506, startPoint y: 432, endPoint x: 437, endPoint y: 408, distance: 73.1
click at [437, 408] on p "122 Industry-standard drums with everything you need to cook up beats in the st…" at bounding box center [511, 419] width 149 height 37
copy p "122 Industry-standard drums with everything you need to cook up beats in the st…"
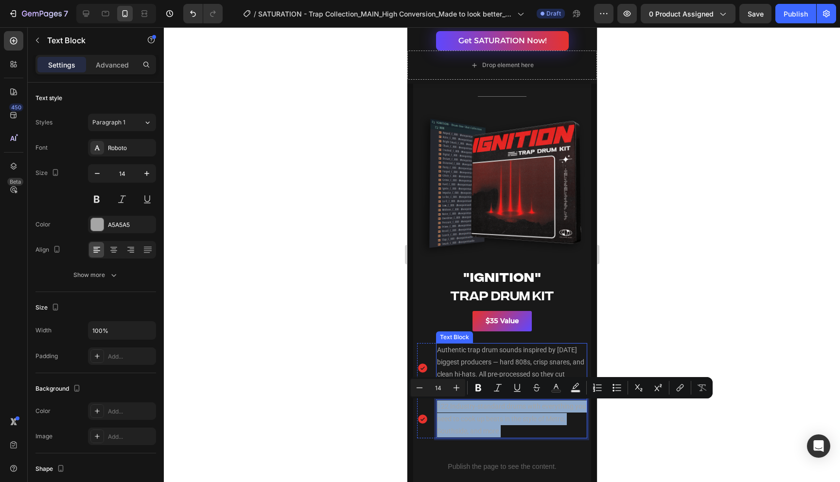
click at [538, 360] on p "Authentic trap drum sounds inspired by [DATE] biggest producers — hard 808s, cr…" at bounding box center [511, 368] width 149 height 49
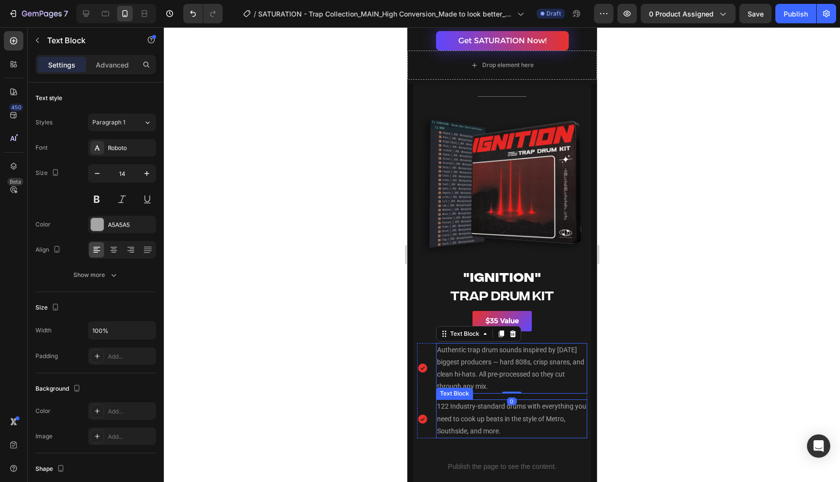
click at [520, 429] on p "122 Industry-standard drums with everything you need to cook up beats in the st…" at bounding box center [511, 419] width 149 height 37
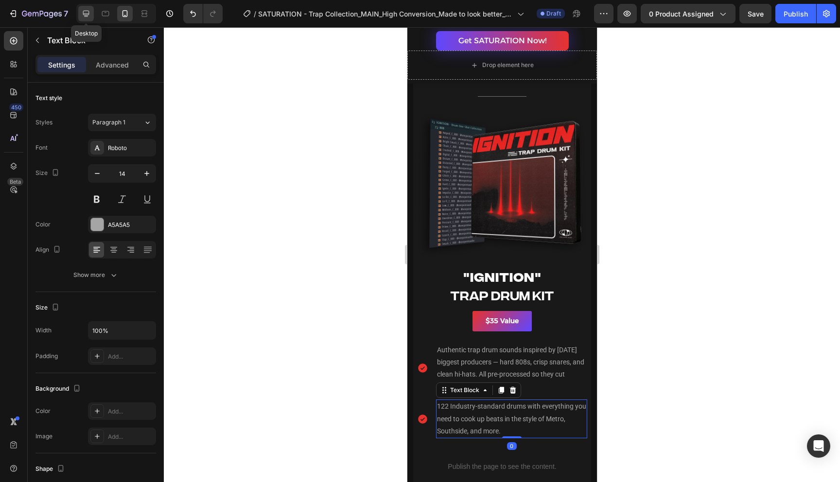
click at [89, 14] on icon at bounding box center [86, 14] width 10 height 10
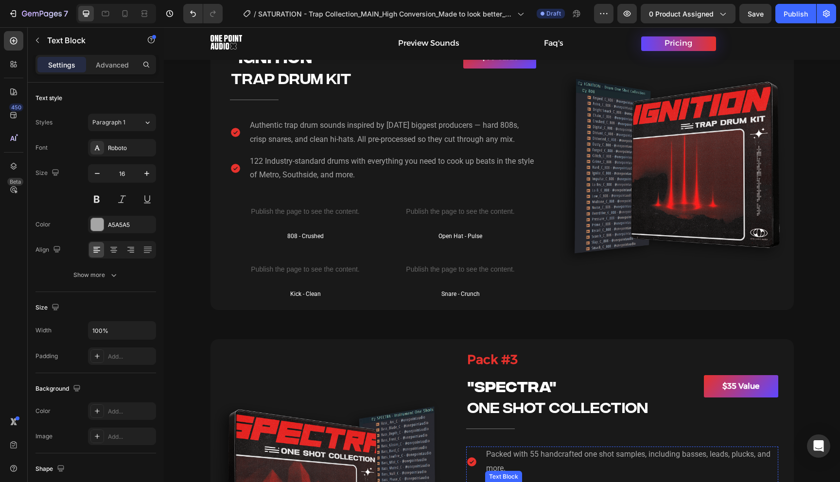
scroll to position [1274, 0]
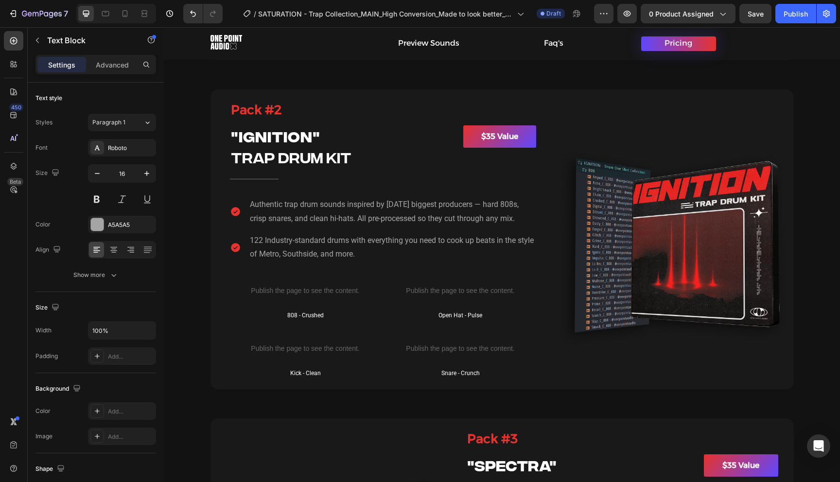
click at [322, 250] on p "122 Industry-standard drums with everything you need to cook up beats in the st…" at bounding box center [392, 248] width 285 height 28
click at [322, 241] on p "122 Industry-standard drums with everything you need to cook up beats in the st…" at bounding box center [392, 248] width 285 height 28
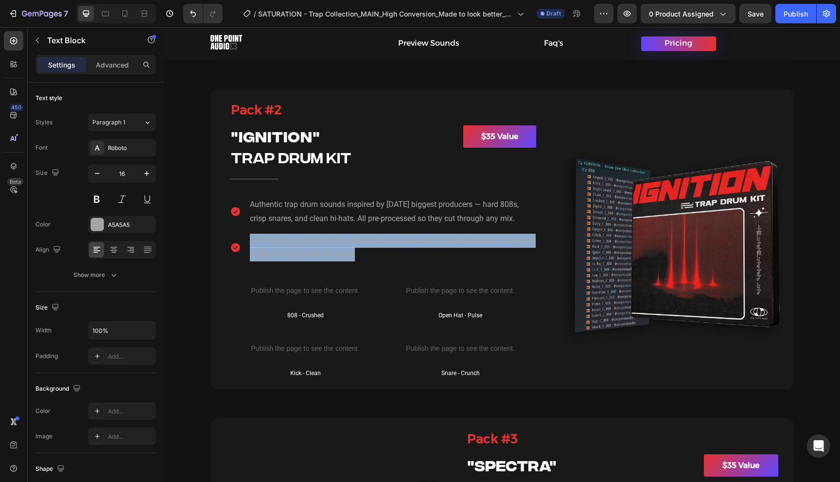
drag, startPoint x: 251, startPoint y: 241, endPoint x: 379, endPoint y: 256, distance: 128.8
click at [379, 257] on p "122 Industry-standard drums with everything you need to cook up beats in the st…" at bounding box center [392, 248] width 285 height 28
drag, startPoint x: 469, startPoint y: 255, endPoint x: 251, endPoint y: 240, distance: 218.4
click at [251, 240] on p "Packed with 122 drum samples, this industry-standard kit has everything you nee…" at bounding box center [392, 248] width 285 height 28
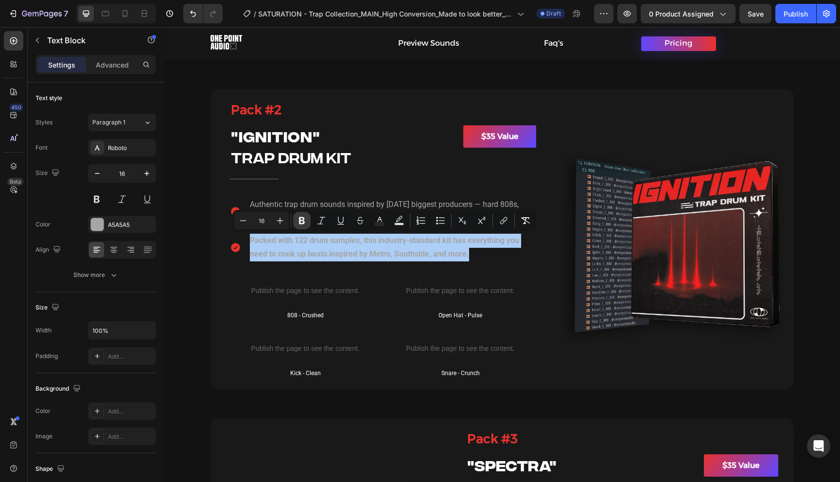
click at [303, 218] on icon "Editor contextual toolbar" at bounding box center [302, 220] width 6 height 7
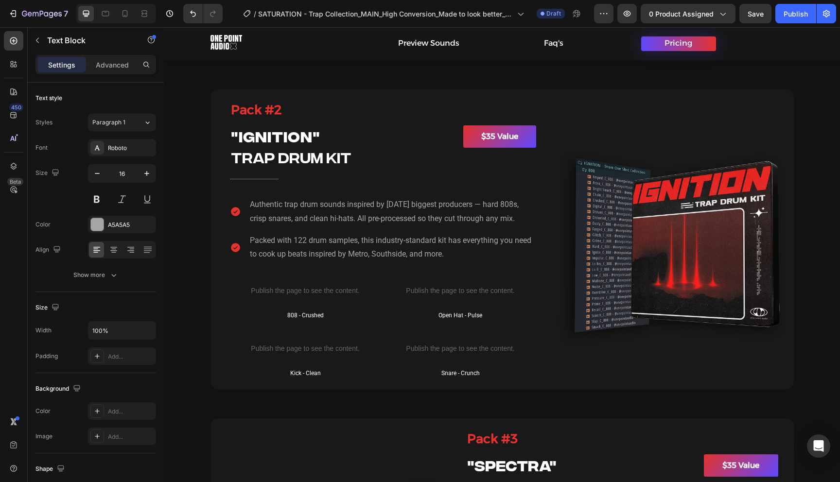
click at [342, 249] on p "Packed with 122 drum samples, this industry-standard kit has everything you nee…" at bounding box center [392, 248] width 285 height 28
click at [126, 18] on div at bounding box center [125, 14] width 16 height 16
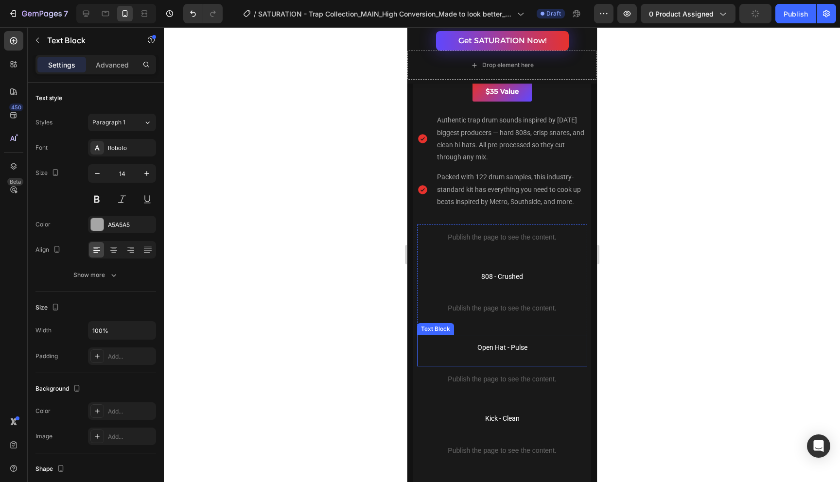
scroll to position [1834, 0]
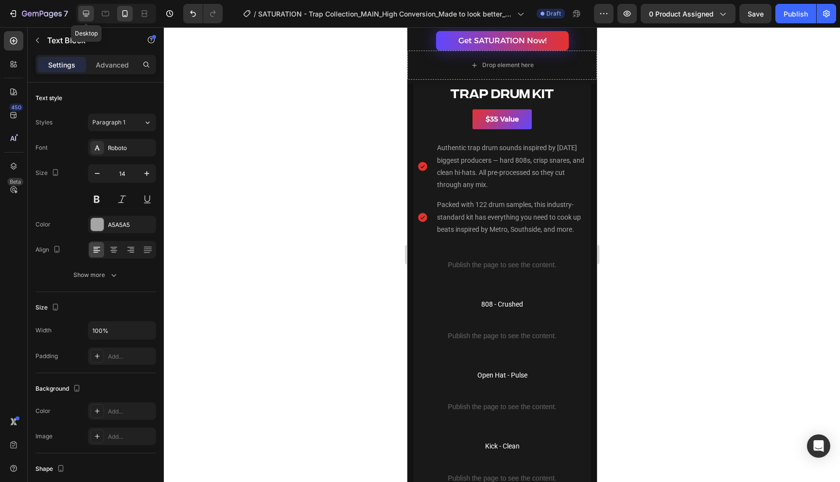
click at [87, 16] on icon at bounding box center [86, 14] width 10 height 10
type input "16"
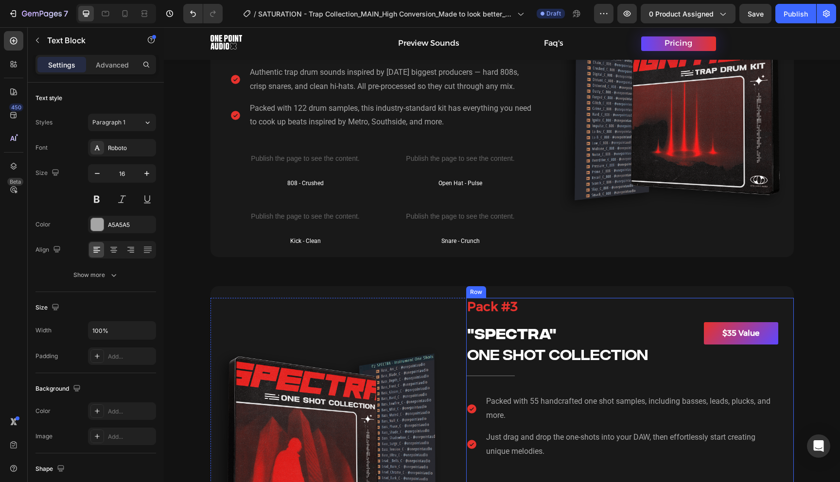
scroll to position [1348, 0]
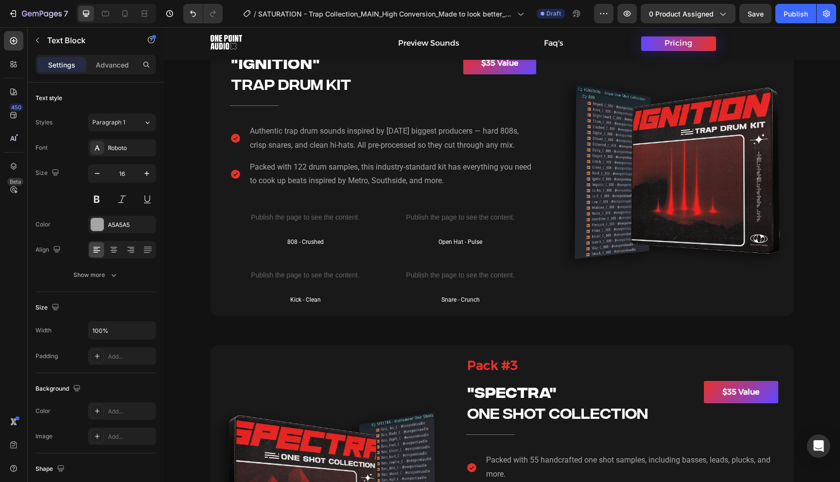
click at [401, 178] on p "Packed with 122 drum samples, this industry-standard kit has everything you nee…" at bounding box center [392, 174] width 285 height 28
click at [356, 171] on p "Packed with 122 drum samples, this industry-standard kit has everything you nee…" at bounding box center [392, 174] width 285 height 28
click at [437, 184] on p "Packed with 122 drum samples, this industry-standard kit has everything you nee…" at bounding box center [392, 174] width 285 height 28
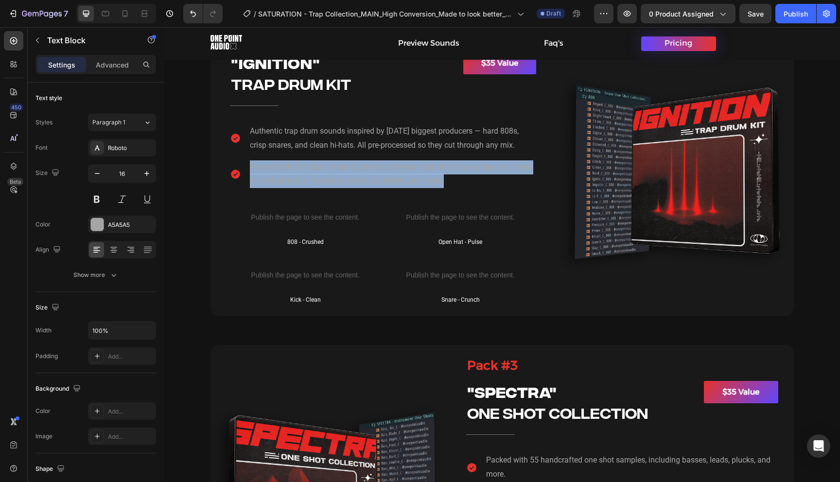
drag, startPoint x: 447, startPoint y: 182, endPoint x: 252, endPoint y: 168, distance: 196.0
click at [251, 168] on p "Packed with 122 drum samples, this industry-standard kit has everything you nee…" at bounding box center [392, 174] width 285 height 28
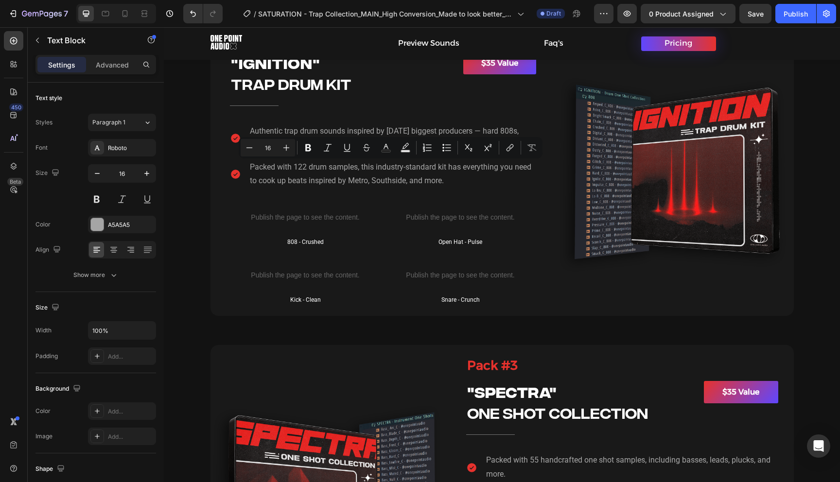
click at [450, 183] on p "Packed with 122 drum samples, this industry-standard kit has everything you nee…" at bounding box center [392, 174] width 285 height 28
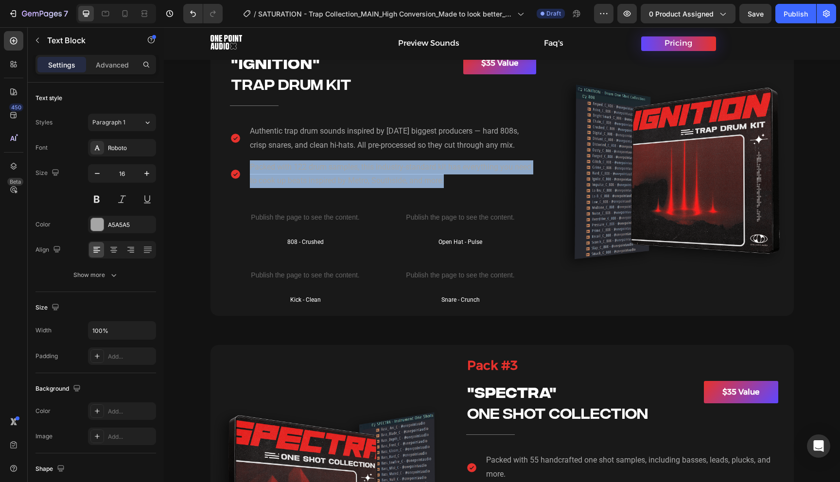
drag, startPoint x: 458, startPoint y: 181, endPoint x: 251, endPoint y: 168, distance: 207.1
click at [251, 168] on p "Packed with 122 drum samples, this industry-standard kit has everything you nee…" at bounding box center [392, 174] width 285 height 28
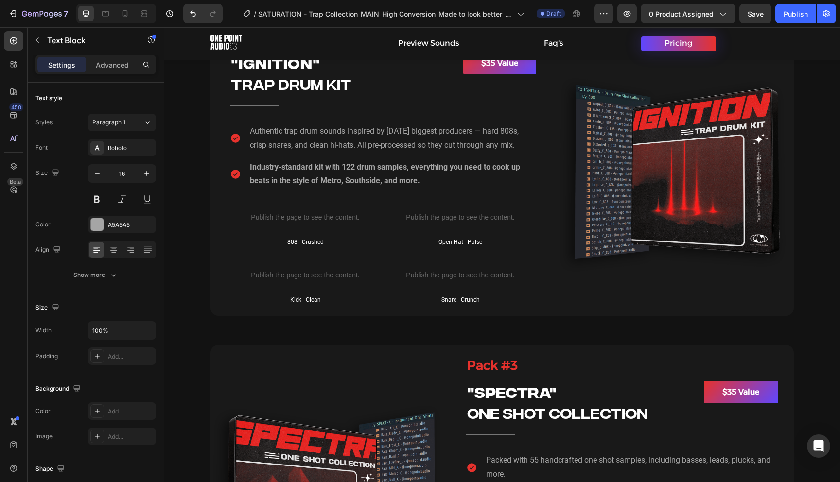
click at [397, 189] on div "Industry-standard kit with 122 drum samples, everything you need to cook up bea…" at bounding box center [392, 175] width 287 height 30
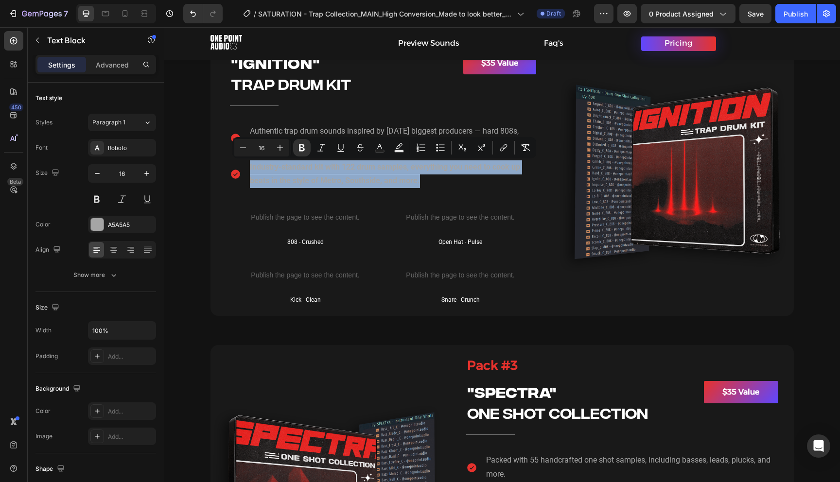
drag, startPoint x: 430, startPoint y: 181, endPoint x: 250, endPoint y: 166, distance: 180.1
click at [250, 166] on p "Industry-standard kit with 122 drum samples, everything you need to cook up bea…" at bounding box center [392, 174] width 285 height 28
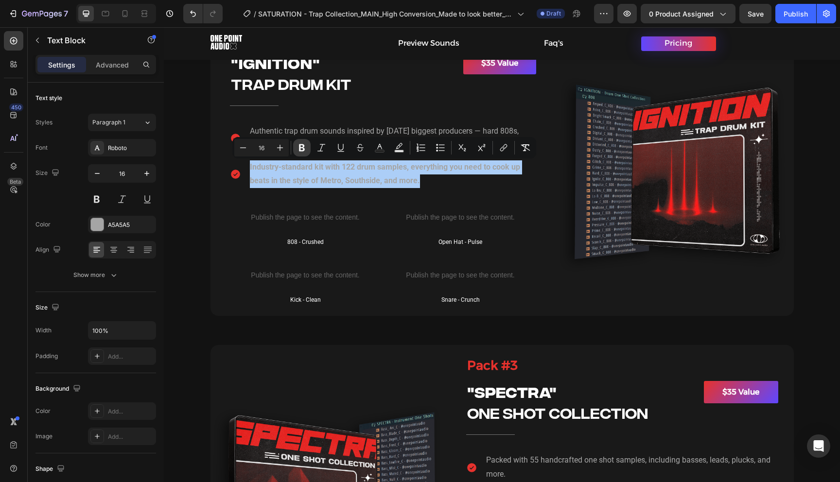
click at [302, 147] on icon "Editor contextual toolbar" at bounding box center [302, 148] width 10 height 10
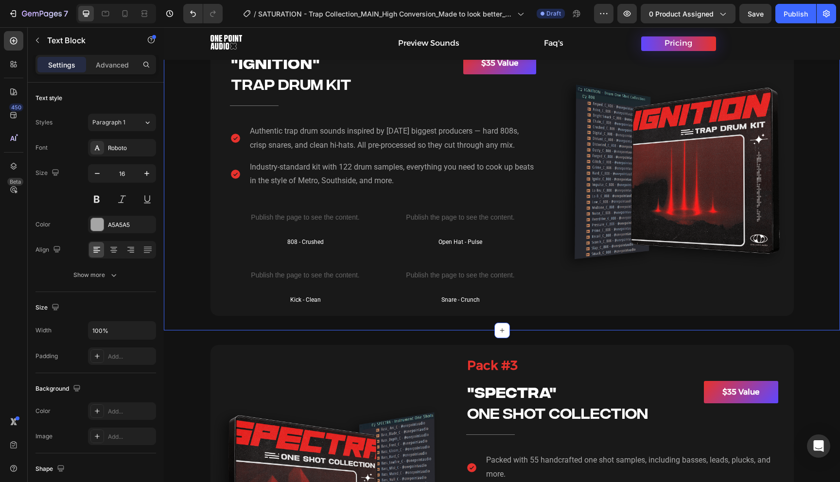
click at [809, 203] on div "Pack #2 Heading Title Line Image Pack #2 Heading "IGNITION" Heading TRAP DRUM K…" at bounding box center [502, 166] width 676 height 300
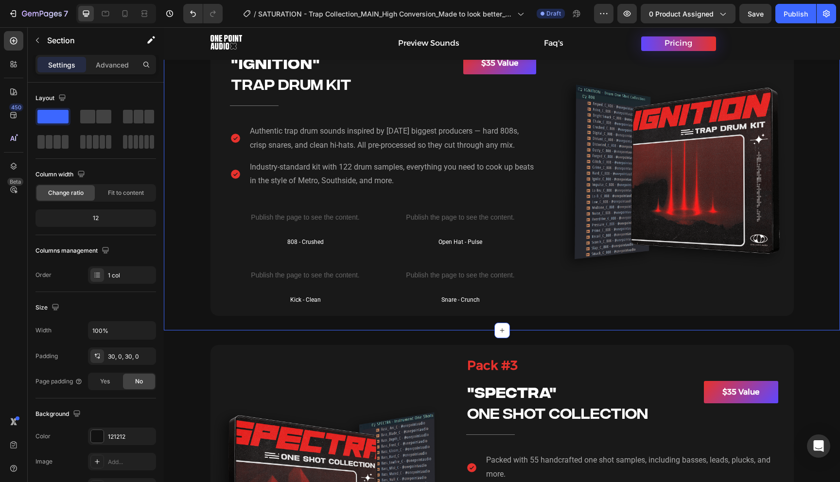
click at [834, 206] on div "Pack #2 Heading Title Line Image Pack #2 Heading "IGNITION" Heading TRAP DRUM K…" at bounding box center [502, 166] width 676 height 300
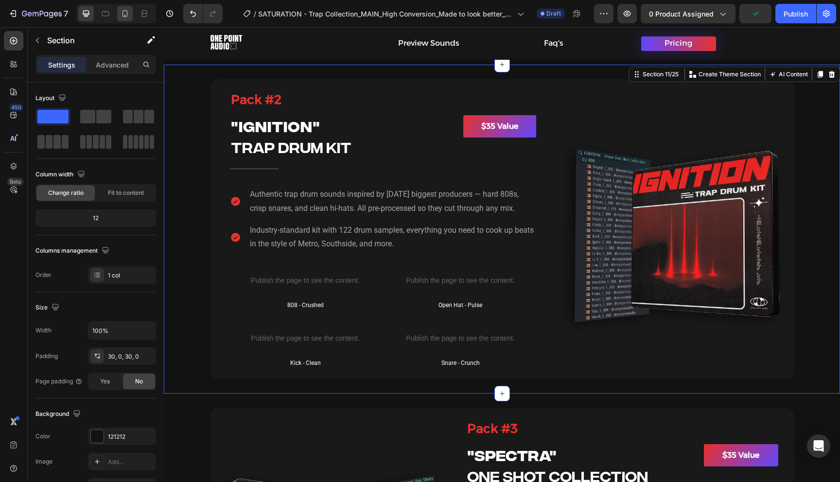
click at [121, 10] on icon at bounding box center [125, 14] width 10 height 10
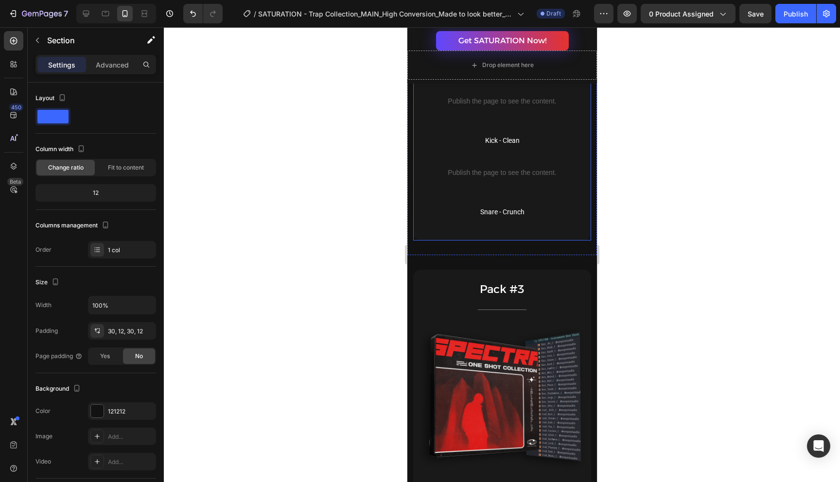
scroll to position [2363, 0]
